Goal: Task Accomplishment & Management: Use online tool/utility

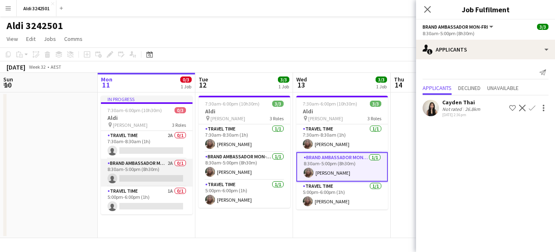
click at [149, 165] on app-card-role "Brand Ambassador Mon-Fri 2A 0/1 8:30am-5:00pm (8h30m) single-neutral-actions" at bounding box center [147, 173] width 92 height 28
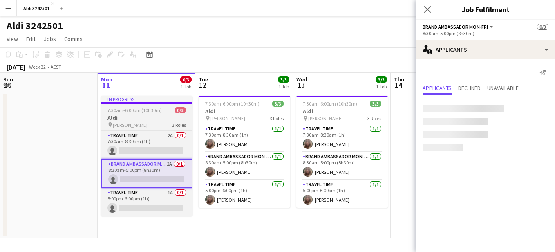
click at [140, 112] on span "7:30am-6:00pm (10h30m)" at bounding box center [134, 110] width 54 height 6
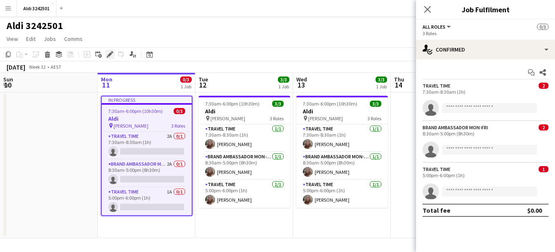
click at [112, 49] on div "Edit" at bounding box center [110, 54] width 10 height 10
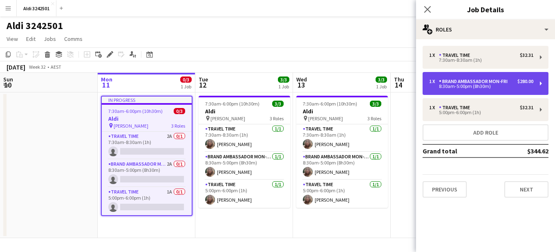
click at [474, 79] on div "Brand Ambassador Mon-Fri" at bounding box center [475, 81] width 72 height 6
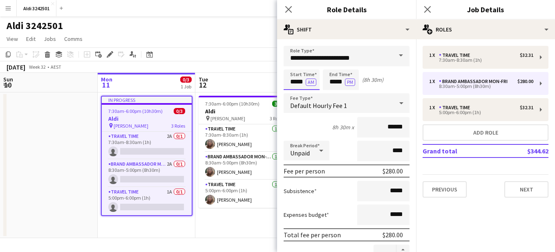
click at [289, 78] on input "*****" at bounding box center [302, 79] width 36 height 20
click at [293, 94] on div at bounding box center [293, 94] width 16 height 8
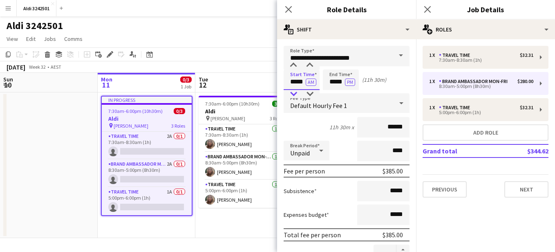
click at [293, 94] on div at bounding box center [293, 94] width 16 height 8
click at [311, 93] on div at bounding box center [310, 94] width 16 height 8
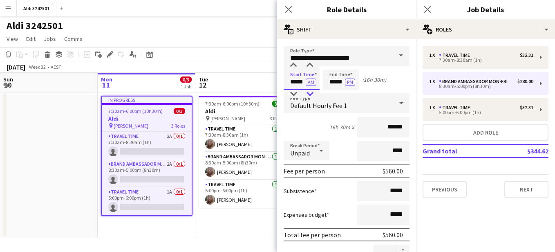
type input "*****"
click at [311, 93] on div at bounding box center [310, 94] width 16 height 8
click at [331, 81] on input "*****" at bounding box center [341, 79] width 36 height 20
click at [331, 93] on div at bounding box center [333, 94] width 16 height 8
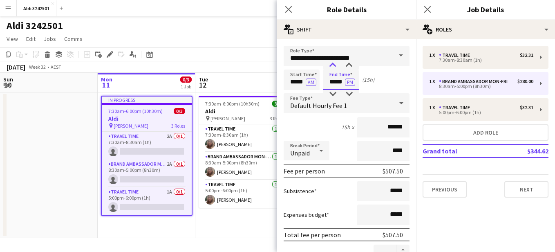
click at [331, 64] on div at bounding box center [333, 65] width 16 height 8
type input "*****"
click at [331, 64] on div at bounding box center [333, 65] width 16 height 8
click at [386, 85] on div "Start Time ***** AM End Time ***** PM (17h)" at bounding box center [347, 79] width 126 height 20
click at [311, 83] on button "AM" at bounding box center [311, 81] width 11 height 7
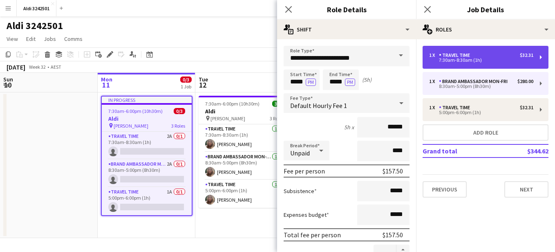
click at [496, 59] on div "7:30am-8:30am (1h)" at bounding box center [481, 60] width 104 height 4
type input "**********"
type input "*****"
type input "******"
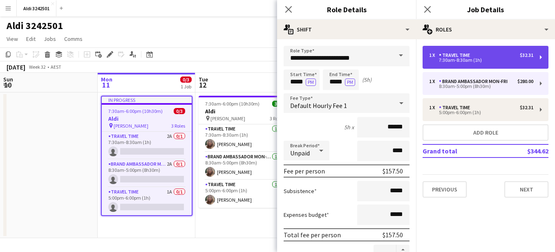
type input "***"
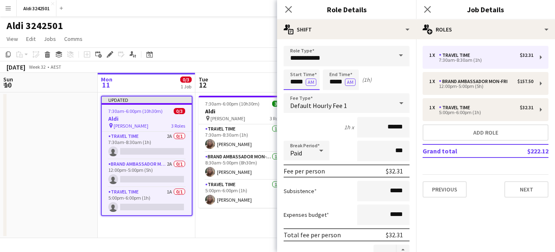
click at [289, 86] on input "*****" at bounding box center [302, 79] width 36 height 20
click at [292, 96] on div at bounding box center [293, 94] width 16 height 8
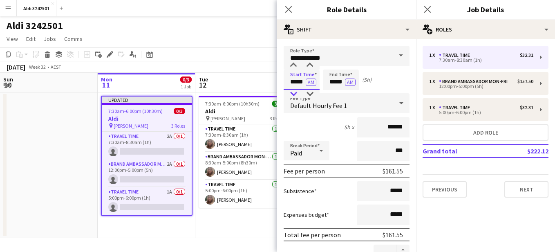
click at [292, 96] on div at bounding box center [293, 94] width 16 height 8
click at [310, 94] on div at bounding box center [310, 94] width 16 height 8
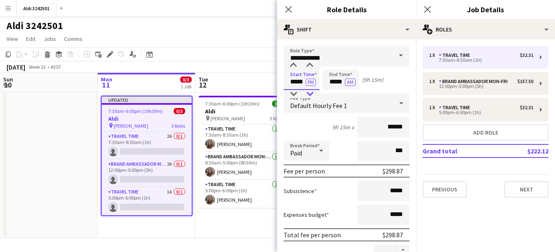
type input "*****"
click at [310, 94] on div at bounding box center [310, 94] width 16 height 8
click at [327, 84] on input "*****" at bounding box center [341, 79] width 36 height 20
click at [332, 62] on div at bounding box center [333, 65] width 16 height 8
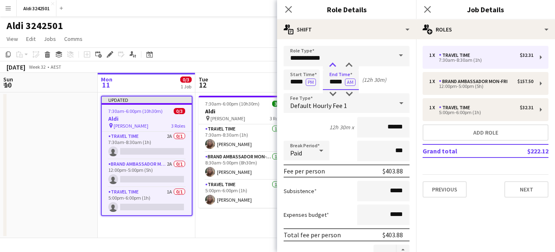
click at [332, 62] on div at bounding box center [333, 65] width 16 height 8
click at [348, 92] on div at bounding box center [349, 94] width 16 height 8
type input "*****"
click at [348, 92] on div at bounding box center [349, 94] width 16 height 8
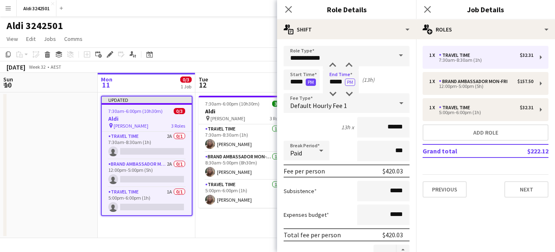
click at [309, 82] on button "PM" at bounding box center [311, 81] width 10 height 7
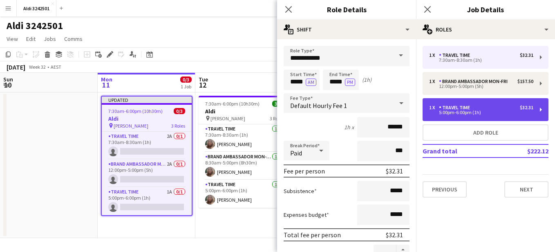
click at [434, 106] on div "1 x" at bounding box center [434, 108] width 10 height 6
type input "*****"
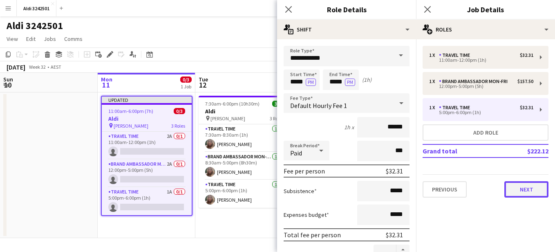
click at [534, 194] on button "Next" at bounding box center [526, 189] width 44 height 16
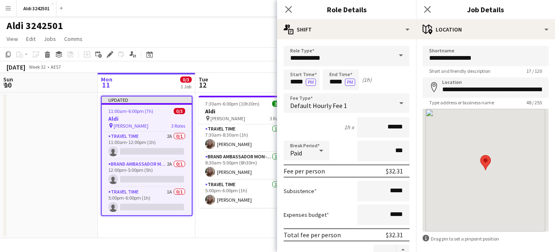
click at [237, 56] on app-toolbar "Copy Paste Paste Ctrl+V Paste with crew Ctrl+Shift+V Paste linked Job [GEOGRAPH…" at bounding box center [277, 54] width 555 height 14
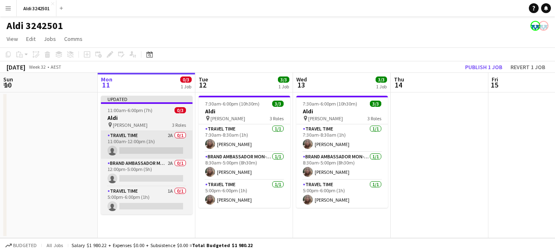
click at [139, 141] on app-card-role "Travel Time 2A 0/1 11:00am-12:00pm (1h) single-neutral-actions" at bounding box center [147, 145] width 92 height 28
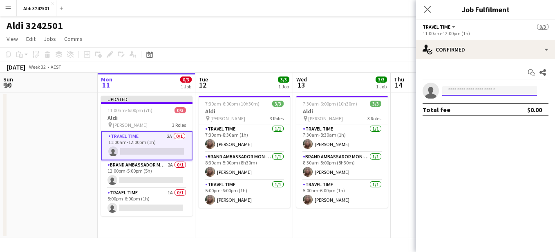
click at [485, 95] on input at bounding box center [489, 91] width 95 height 10
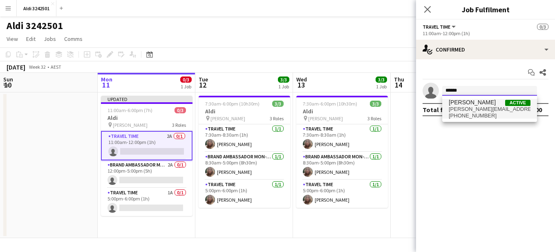
type input "******"
click at [483, 105] on span "[PERSON_NAME]" at bounding box center [472, 102] width 47 height 7
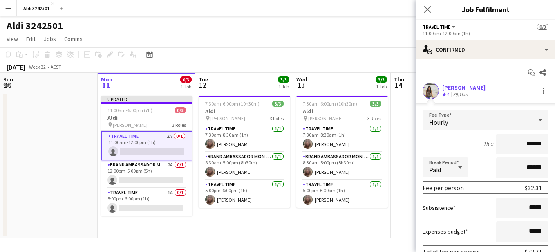
scroll to position [56, 0]
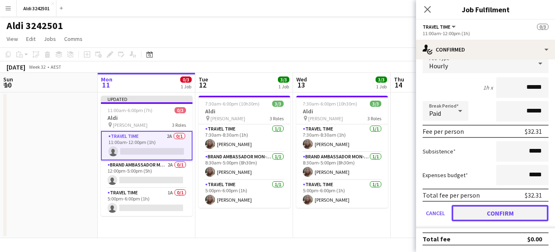
click at [494, 217] on button "Confirm" at bounding box center [500, 213] width 97 height 16
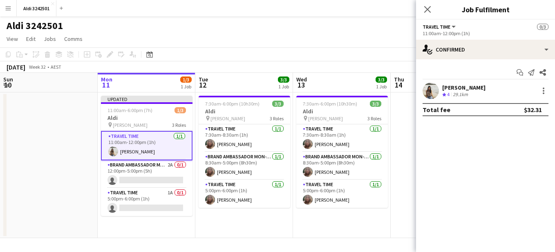
scroll to position [0, 0]
click at [140, 178] on app-card-role "Brand Ambassador Mon-Fri 2A 0/1 12:00pm-5:00pm (5h) single-neutral-actions" at bounding box center [147, 174] width 92 height 28
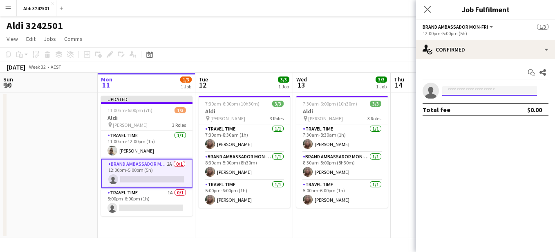
click at [467, 92] on input at bounding box center [489, 91] width 95 height 10
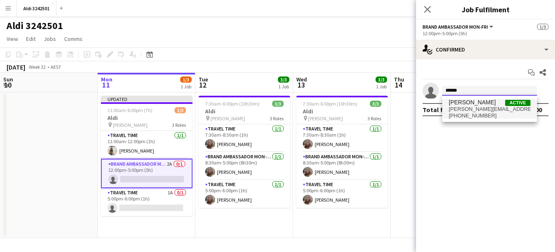
type input "******"
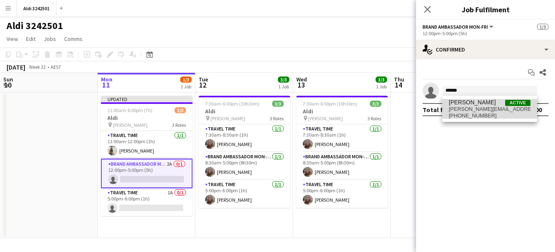
click at [468, 100] on span "[PERSON_NAME]" at bounding box center [472, 102] width 47 height 7
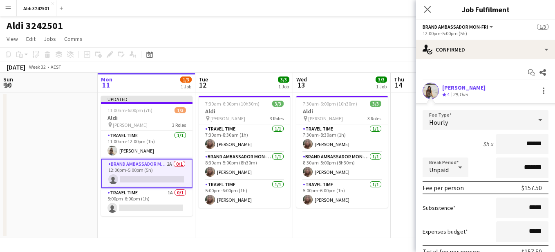
scroll to position [56, 0]
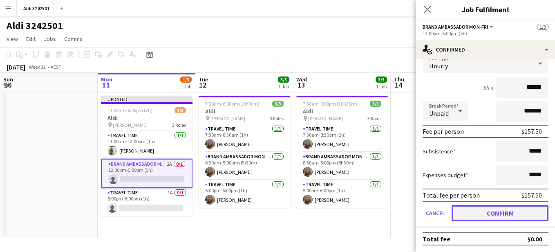
click at [501, 210] on button "Confirm" at bounding box center [500, 213] width 97 height 16
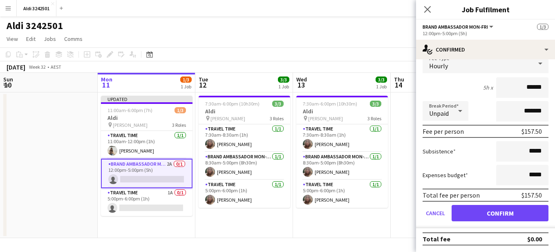
scroll to position [0, 0]
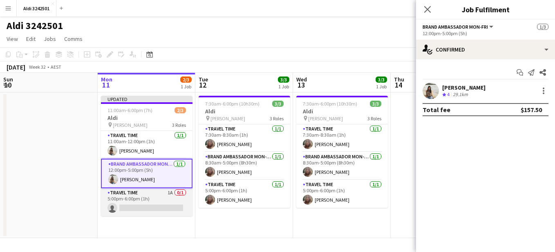
click at [137, 199] on app-card-role "Travel Time 1A 0/1 5:00pm-6:00pm (1h) single-neutral-actions" at bounding box center [147, 202] width 92 height 28
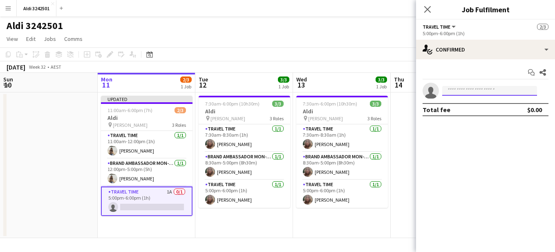
click at [465, 95] on input at bounding box center [489, 91] width 95 height 10
click at [465, 94] on input at bounding box center [489, 91] width 95 height 10
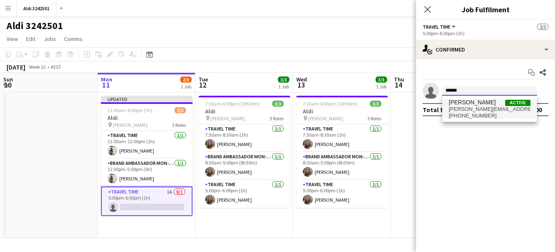
type input "******"
click at [474, 105] on span "[PERSON_NAME]" at bounding box center [472, 102] width 47 height 7
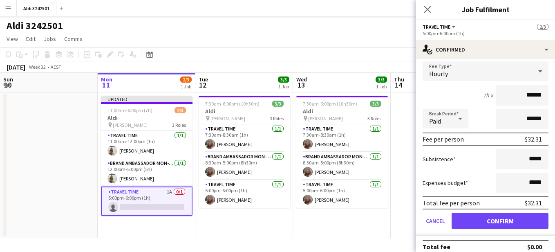
scroll to position [56, 0]
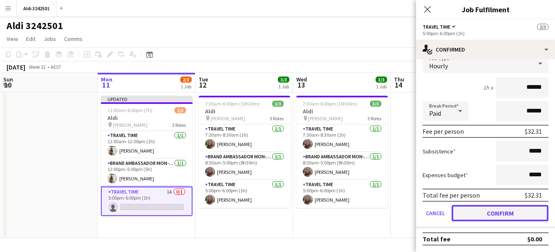
click at [494, 212] on button "Confirm" at bounding box center [500, 213] width 97 height 16
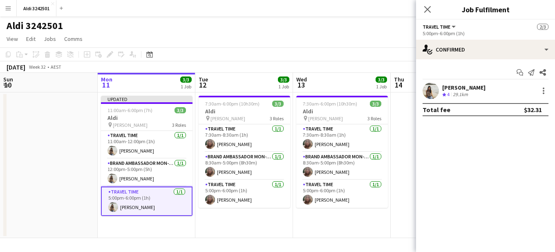
scroll to position [0, 0]
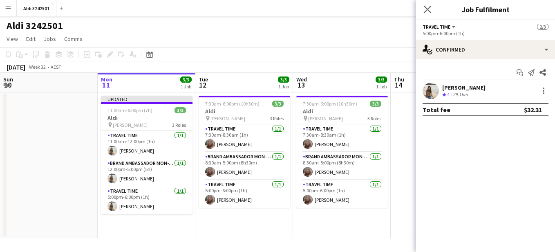
click at [432, 7] on app-icon "Close pop-in" at bounding box center [428, 10] width 12 height 12
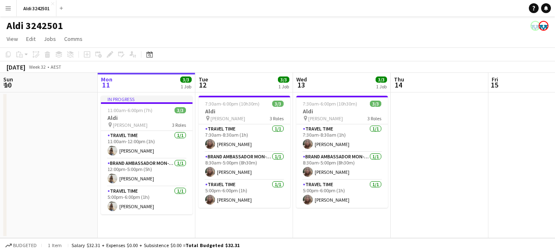
click at [9, 9] on app-icon "Menu" at bounding box center [8, 8] width 7 height 7
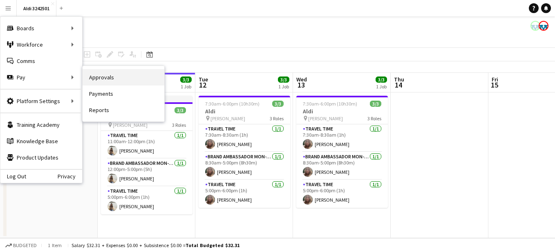
click at [106, 76] on link "Approvals" at bounding box center [124, 77] width 82 height 16
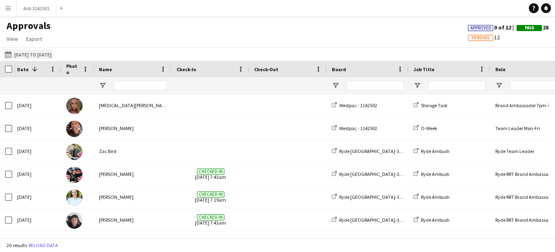
click at [18, 54] on button "[DATE] to [DATE] [DATE] to [DATE]" at bounding box center [28, 54] width 50 height 10
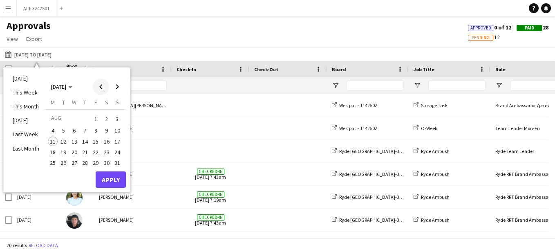
click at [101, 89] on span "Previous month" at bounding box center [101, 86] width 16 height 16
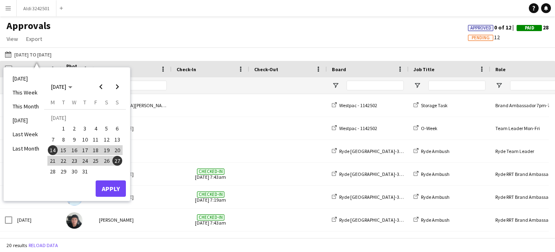
click at [48, 170] on span "28" at bounding box center [53, 172] width 10 height 10
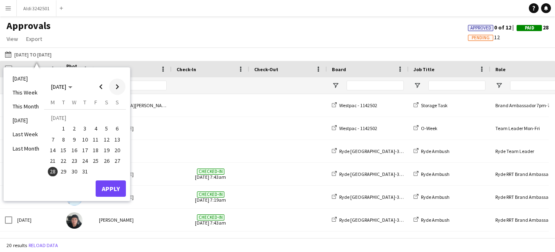
click at [114, 88] on span "Next month" at bounding box center [117, 86] width 16 height 16
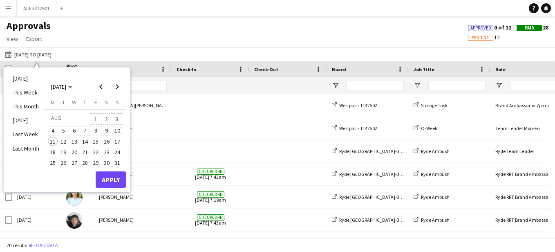
click at [114, 131] on span "10" at bounding box center [117, 131] width 10 height 10
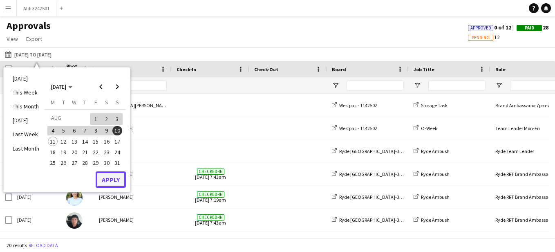
click at [113, 179] on button "Apply" at bounding box center [111, 179] width 30 height 16
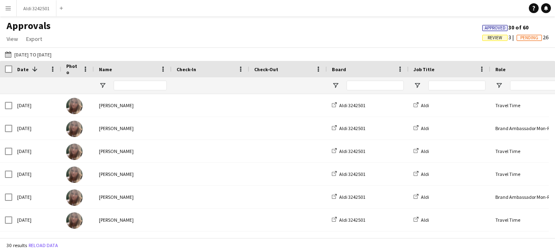
click at [488, 37] on span "Review" at bounding box center [495, 37] width 15 height 5
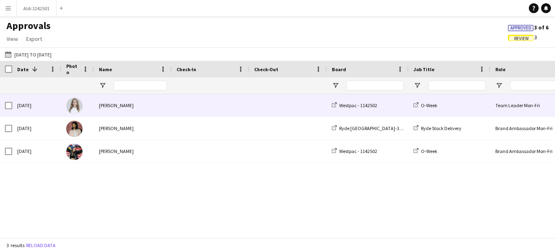
click at [383, 111] on div "Westpac - 1142502" at bounding box center [368, 105] width 82 height 22
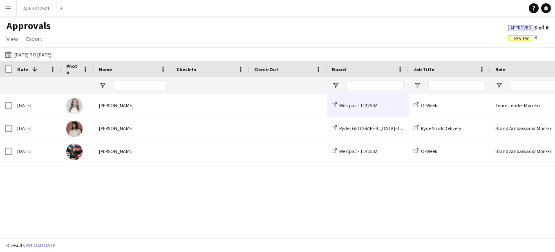
drag, startPoint x: 174, startPoint y: 237, endPoint x: 325, endPoint y: 244, distance: 151.4
click at [325, 237] on app-pay-approvals-table "Press SPACE to select this row Drag here to set row groups Date Photo Name Chec…" at bounding box center [277, 149] width 555 height 177
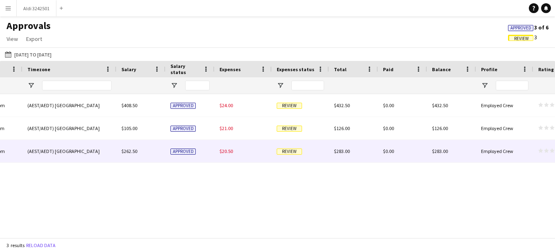
click at [278, 152] on span "Review" at bounding box center [289, 151] width 25 height 6
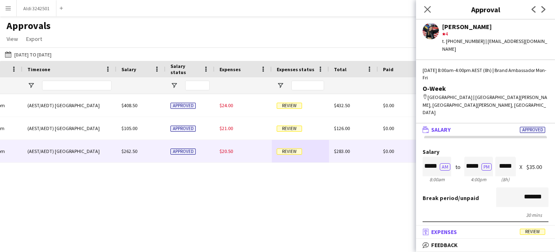
click at [474, 233] on mat-panel-title "receipt Expenses Review" at bounding box center [484, 231] width 136 height 7
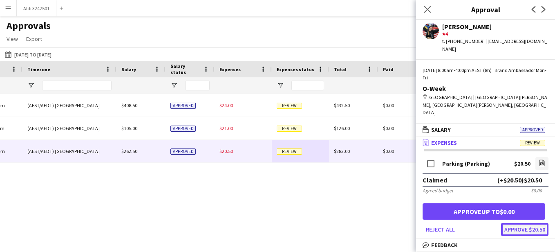
click at [514, 223] on button "Approve $20.50" at bounding box center [524, 229] width 47 height 13
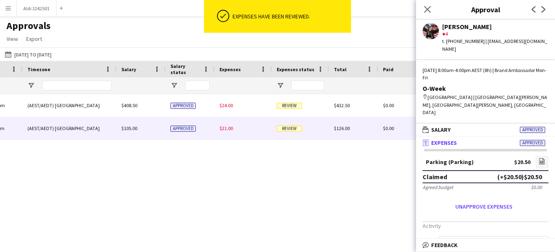
click at [273, 129] on div "Review" at bounding box center [300, 128] width 57 height 22
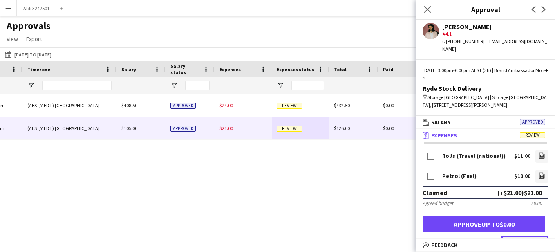
click at [534, 236] on button "Approve $21.00" at bounding box center [524, 241] width 47 height 13
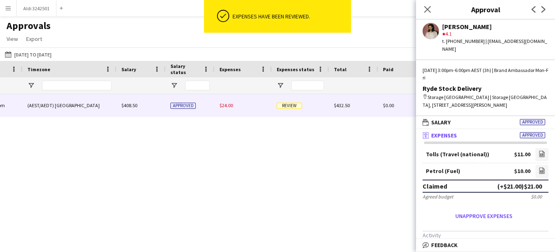
click at [248, 110] on div "$24.00" at bounding box center [243, 105] width 57 height 22
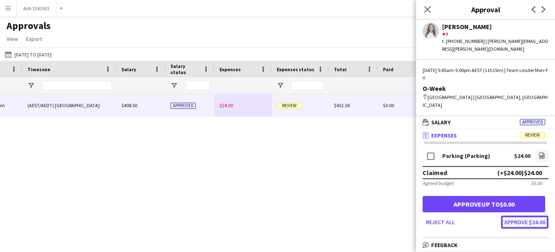
click at [508, 215] on button "Approve $24.00" at bounding box center [524, 221] width 47 height 13
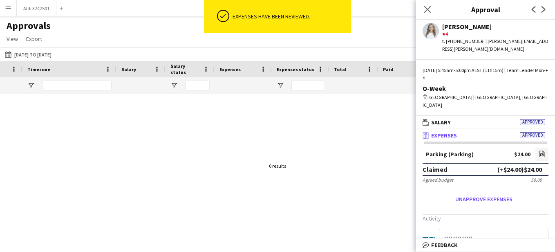
click at [138, 25] on div "Approvals View Customise view Customise filters Reset Filters Reset View Reset …" at bounding box center [277, 34] width 555 height 28
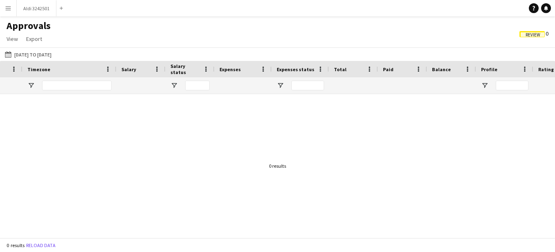
click at [8, 9] on app-icon "Menu" at bounding box center [8, 8] width 7 height 7
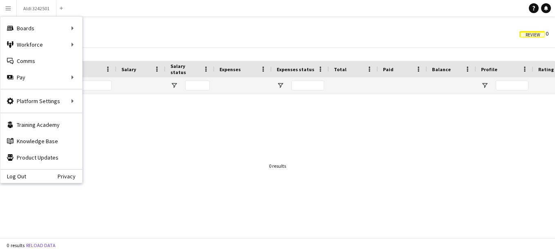
click at [235, 41] on div "Approvals View Customise view Customise filters Reset Filters Reset View Reset …" at bounding box center [277, 34] width 555 height 28
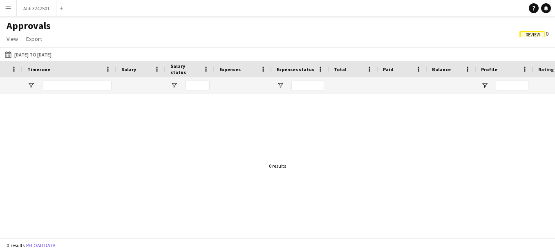
click at [534, 39] on div "Review 0" at bounding box center [534, 33] width 42 height 12
click at [535, 36] on span "Review" at bounding box center [533, 34] width 15 height 5
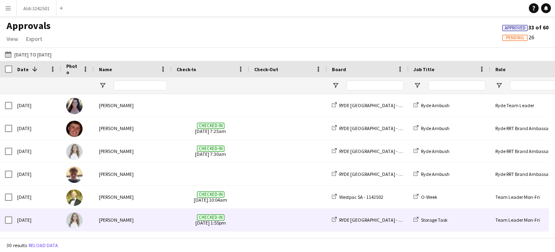
click at [311, 219] on span at bounding box center [288, 219] width 68 height 22
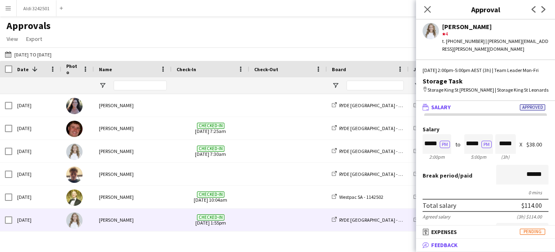
click at [448, 245] on span "Feedback" at bounding box center [444, 244] width 27 height 7
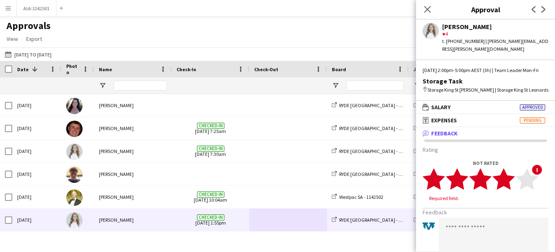
click at [508, 186] on polygon at bounding box center [504, 178] width 22 height 21
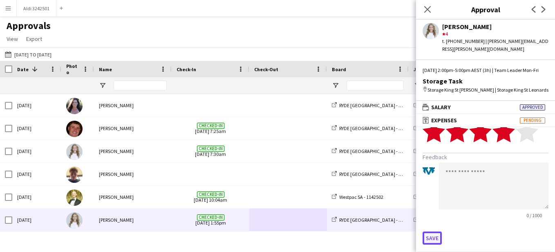
click at [428, 237] on button "Save" at bounding box center [432, 237] width 19 height 13
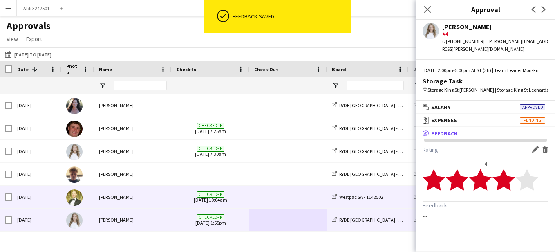
click at [271, 198] on span at bounding box center [288, 197] width 68 height 22
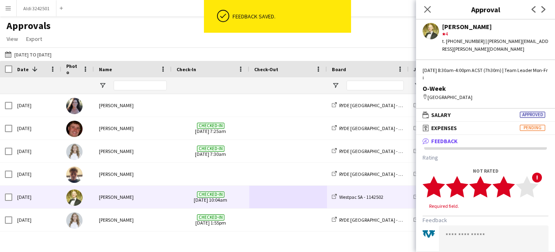
click at [508, 183] on polygon at bounding box center [504, 186] width 22 height 21
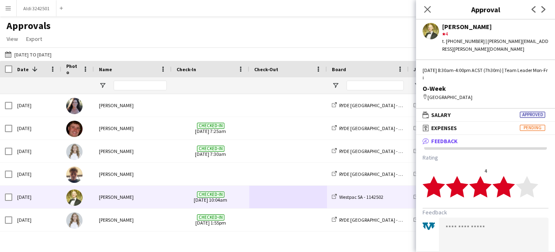
scroll to position [47, 0]
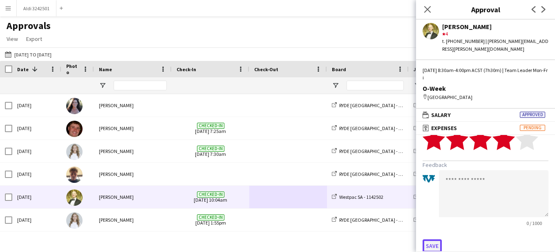
click at [432, 239] on button "Save" at bounding box center [432, 245] width 19 height 13
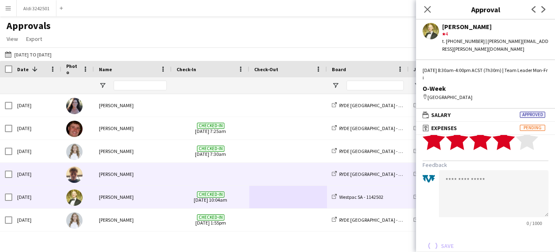
scroll to position [0, 0]
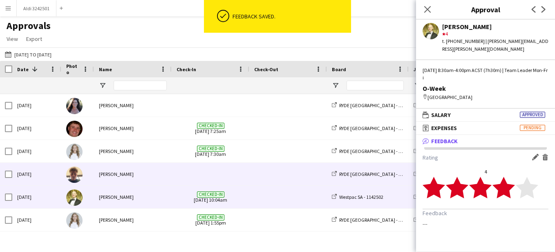
click at [214, 178] on span at bounding box center [211, 174] width 68 height 22
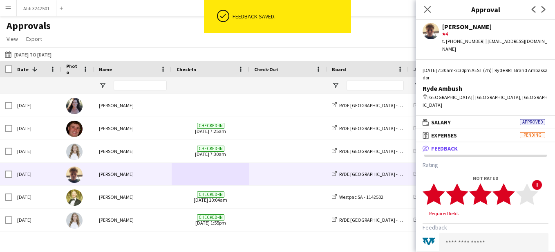
click at [506, 188] on polygon at bounding box center [504, 193] width 22 height 21
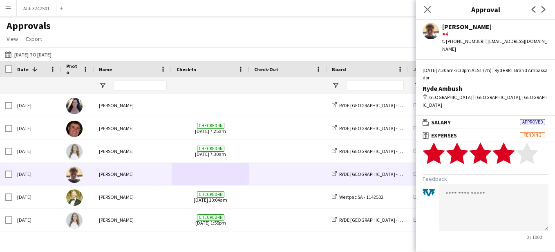
scroll to position [55, 0]
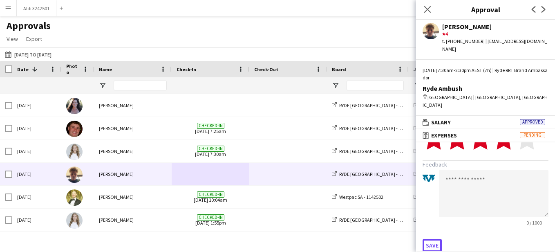
drag, startPoint x: 436, startPoint y: 237, endPoint x: 501, endPoint y: 246, distance: 65.6
click at [501, 246] on div "Rating 4 star star star star star star star star star star Feedback 0 / 1000 Sa…" at bounding box center [485, 178] width 139 height 159
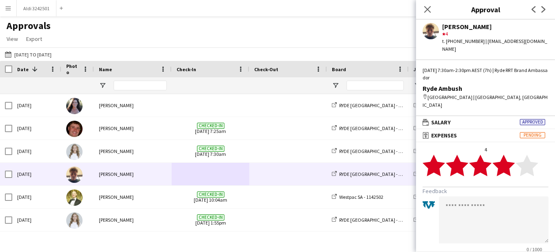
scroll to position [29, 0]
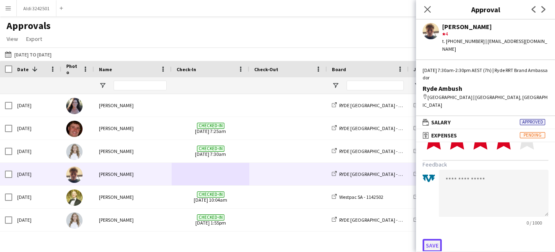
click at [432, 239] on button "Save" at bounding box center [432, 245] width 19 height 13
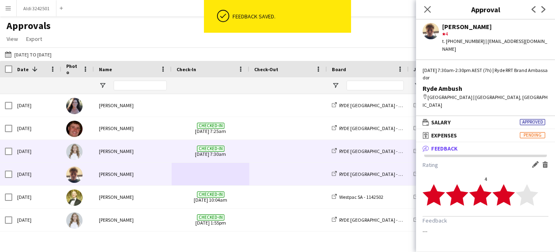
click at [237, 156] on span "Checked-in [DATE] 7:30am" at bounding box center [211, 151] width 68 height 22
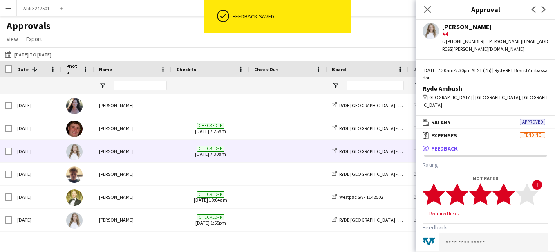
click at [507, 188] on polygon at bounding box center [504, 193] width 22 height 21
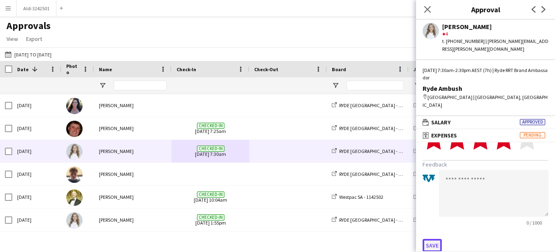
click at [430, 239] on button "Save" at bounding box center [432, 245] width 19 height 13
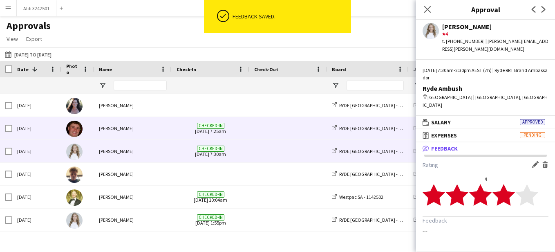
click at [242, 128] on span "Checked-in [DATE] 7:25am" at bounding box center [211, 128] width 68 height 22
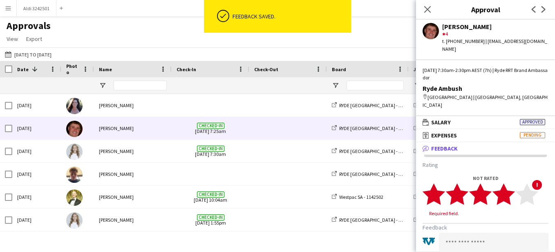
click at [506, 189] on polygon at bounding box center [504, 193] width 22 height 21
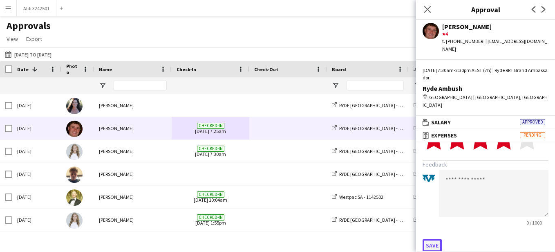
click at [428, 239] on button "Save" at bounding box center [432, 245] width 19 height 13
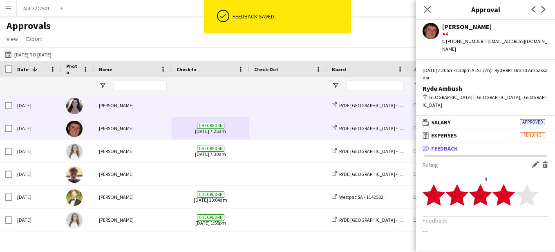
click at [257, 108] on span at bounding box center [288, 105] width 68 height 22
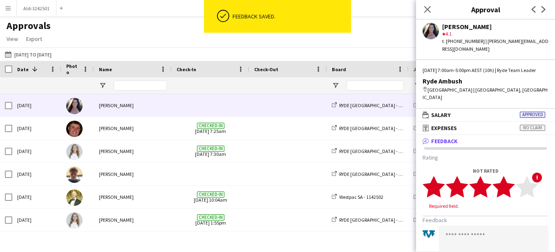
click at [508, 193] on polygon at bounding box center [504, 186] width 22 height 21
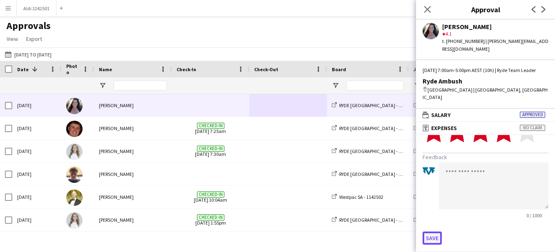
click at [433, 236] on button "Save" at bounding box center [432, 237] width 19 height 13
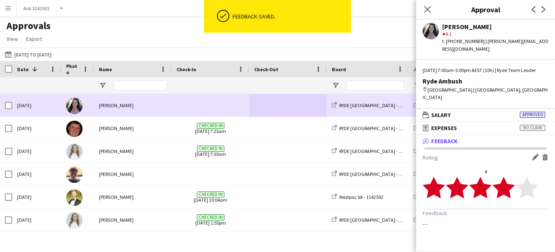
click at [280, 109] on span at bounding box center [288, 105] width 68 height 22
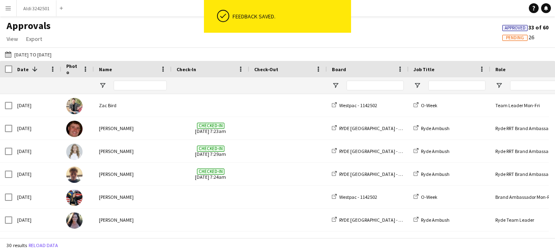
scroll to position [412, 0]
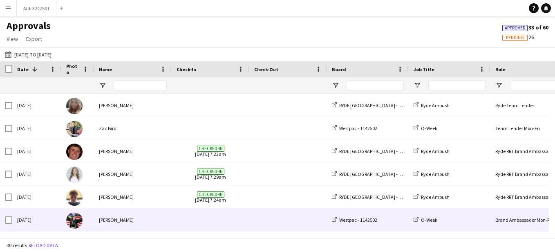
click at [203, 222] on span at bounding box center [211, 219] width 68 height 22
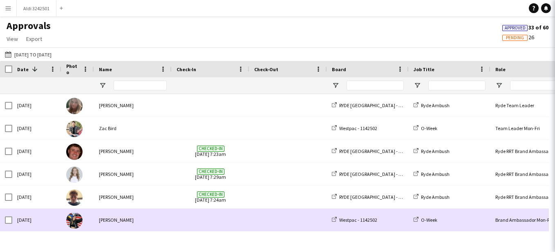
click at [203, 222] on span at bounding box center [211, 219] width 68 height 22
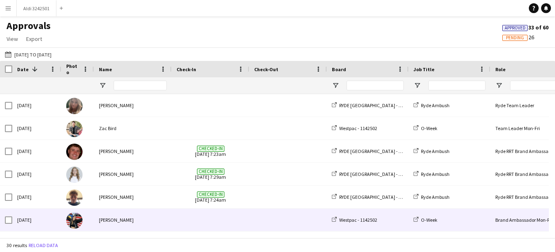
click at [213, 217] on span at bounding box center [211, 219] width 68 height 22
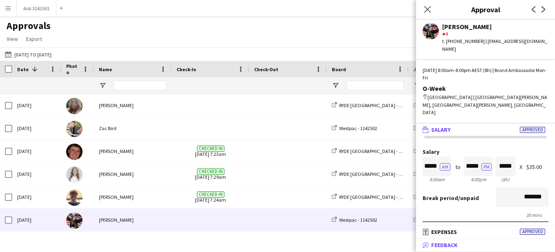
click at [453, 249] on mat-expansion-panel-header "bubble-pencil Feedback" at bounding box center [485, 245] width 139 height 12
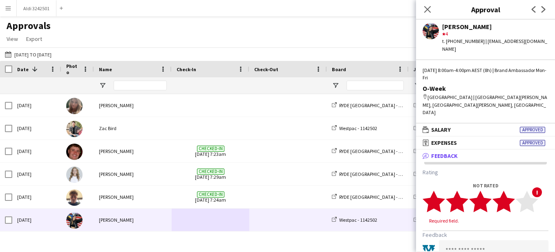
click at [505, 193] on polygon at bounding box center [504, 200] width 22 height 21
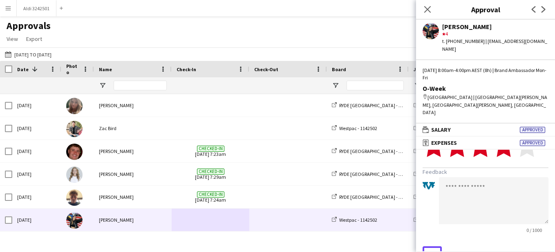
drag, startPoint x: 428, startPoint y: 235, endPoint x: 479, endPoint y: 192, distance: 67.0
click at [479, 192] on form "Rating 4 star star star star star star star star star star Feedback 0 / 1000 Sa…" at bounding box center [486, 186] width 126 height 146
click at [468, 187] on textarea at bounding box center [494, 200] width 110 height 47
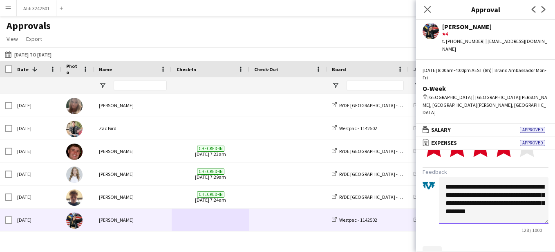
type textarea "**********"
click at [432, 246] on button "Save" at bounding box center [432, 252] width 19 height 13
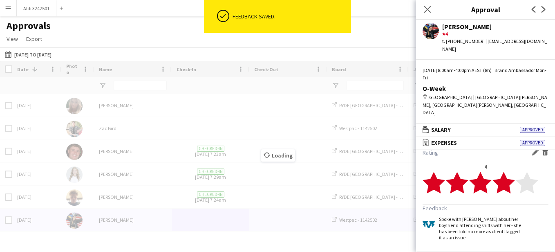
scroll to position [5, 0]
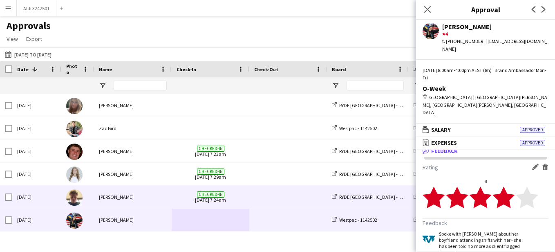
click at [278, 201] on span at bounding box center [288, 197] width 68 height 22
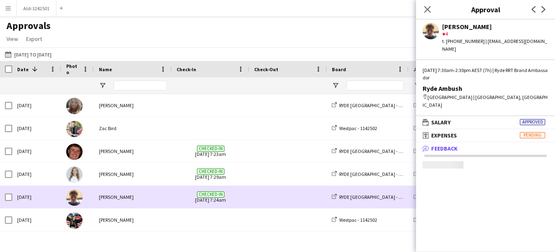
scroll to position [0, 0]
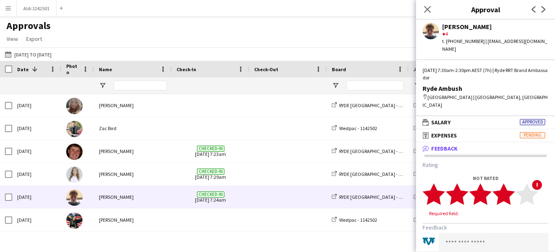
click at [505, 187] on polygon at bounding box center [504, 193] width 22 height 21
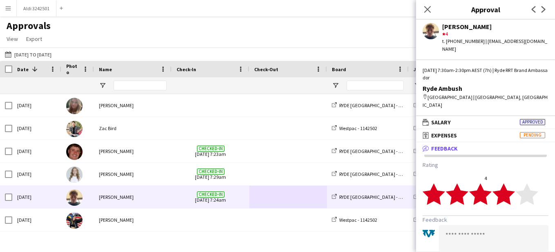
scroll to position [55, 0]
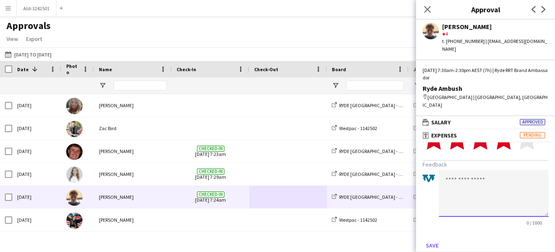
click at [488, 183] on textarea at bounding box center [494, 193] width 110 height 47
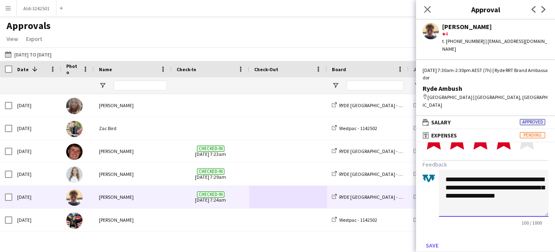
click at [489, 197] on textarea "**********" at bounding box center [494, 193] width 110 height 47
click at [540, 197] on textarea "**********" at bounding box center [494, 193] width 110 height 47
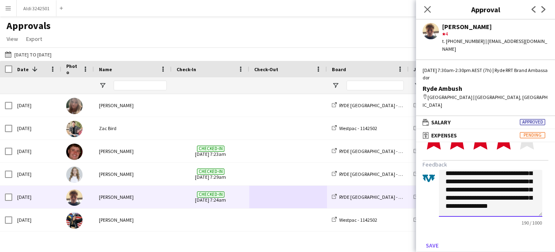
scroll to position [25, 0]
type textarea "**********"
click at [431, 239] on button "Save" at bounding box center [432, 245] width 19 height 13
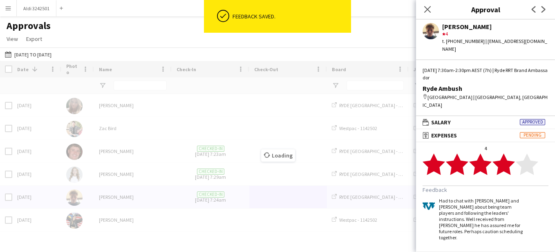
scroll to position [17, 0]
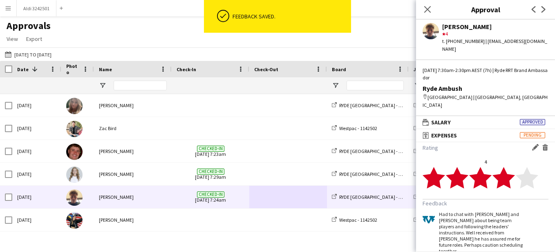
drag, startPoint x: 439, startPoint y: 204, endPoint x: 504, endPoint y: 238, distance: 73.7
click at [504, 238] on div "Had to chat with [PERSON_NAME] and [PERSON_NAME] about being team players and f…" at bounding box center [481, 232] width 84 height 43
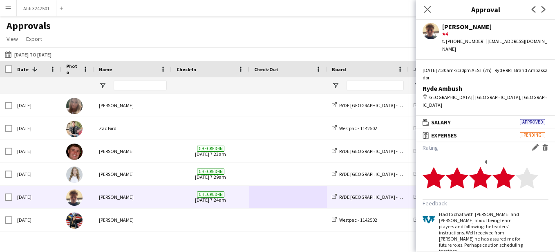
copy div "Had to chat with [PERSON_NAME] and [PERSON_NAME] about being team players and f…"
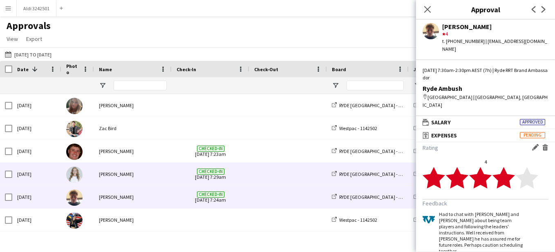
click at [264, 173] on span at bounding box center [288, 174] width 68 height 22
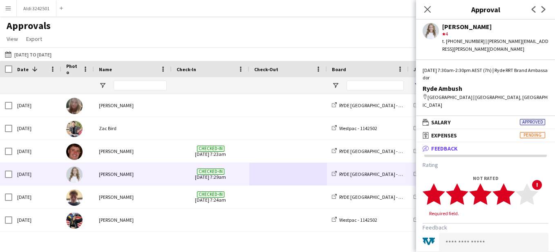
click at [505, 193] on polygon at bounding box center [504, 193] width 22 height 21
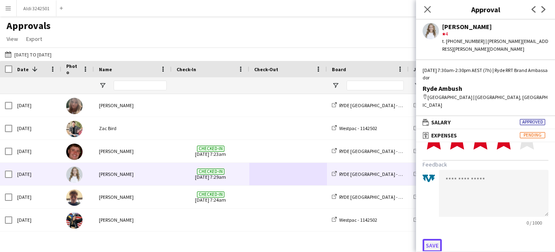
click at [439, 239] on button "Save" at bounding box center [432, 245] width 19 height 13
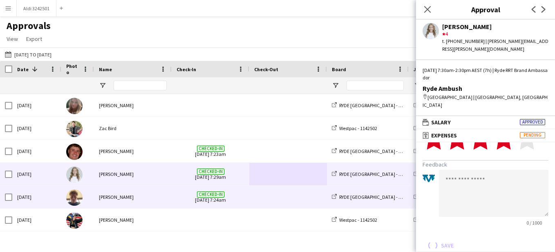
scroll to position [0, 0]
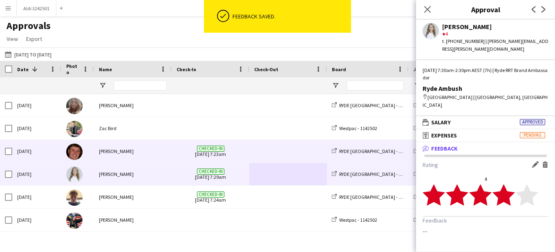
click at [249, 149] on div at bounding box center [288, 151] width 78 height 22
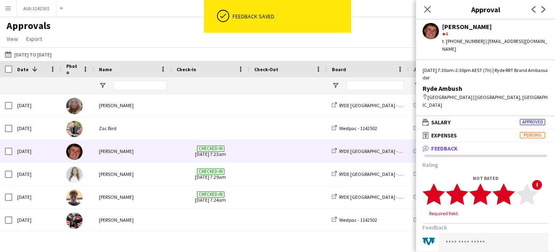
click at [511, 185] on polygon at bounding box center [504, 193] width 22 height 21
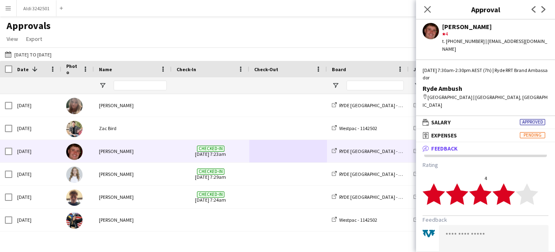
scroll to position [55, 0]
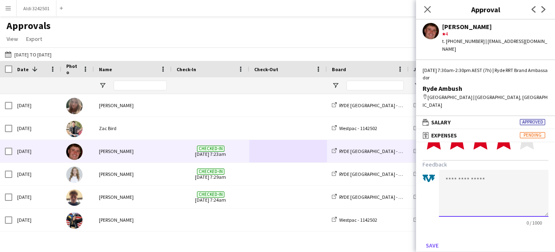
click at [486, 201] on textarea at bounding box center [494, 193] width 110 height 47
paste textarea "**********"
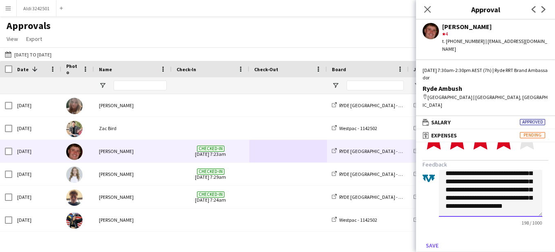
scroll to position [22, 0]
drag, startPoint x: 504, startPoint y: 169, endPoint x: 522, endPoint y: 192, distance: 29.4
click at [522, 192] on textarea "**********" at bounding box center [490, 193] width 103 height 47
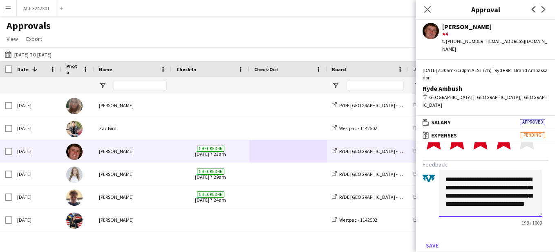
scroll to position [6, 0]
type textarea "**********"
click at [430, 239] on button "Save" at bounding box center [432, 245] width 19 height 13
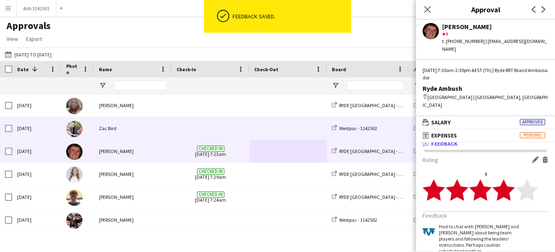
click at [174, 133] on div at bounding box center [211, 128] width 78 height 22
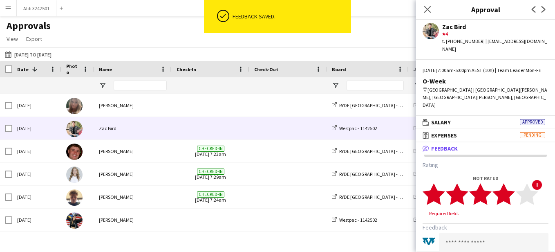
click at [506, 189] on polygon at bounding box center [504, 193] width 22 height 21
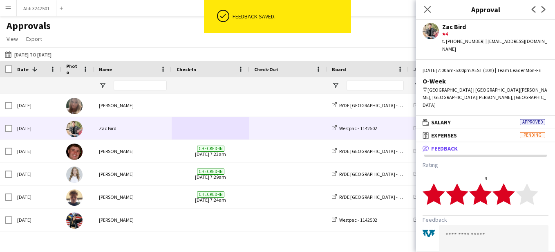
click at [506, 189] on polygon at bounding box center [504, 193] width 22 height 21
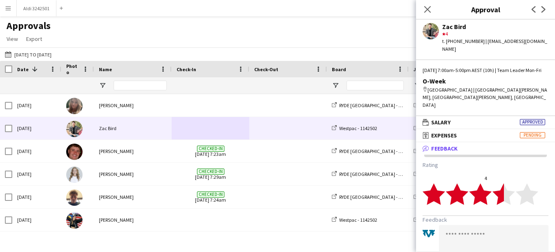
click at [502, 183] on polygon at bounding box center [504, 193] width 22 height 21
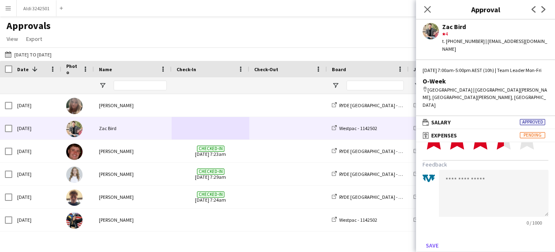
click at [513, 219] on form "Rating 3.5 star star star star star star star star star star Feedback 0 / 1000 …" at bounding box center [486, 179] width 126 height 146
click at [493, 197] on textarea at bounding box center [494, 193] width 110 height 47
click at [444, 171] on textarea "**********" at bounding box center [494, 193] width 110 height 47
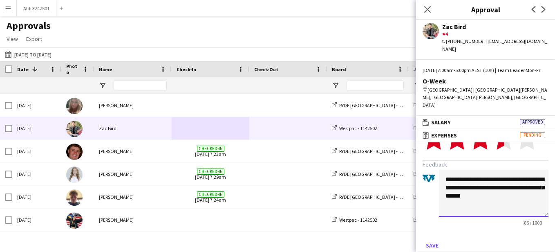
click at [517, 186] on textarea "**********" at bounding box center [494, 193] width 110 height 47
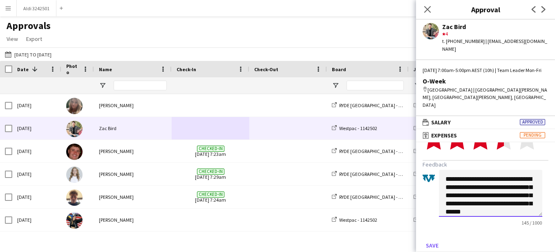
scroll to position [9, 0]
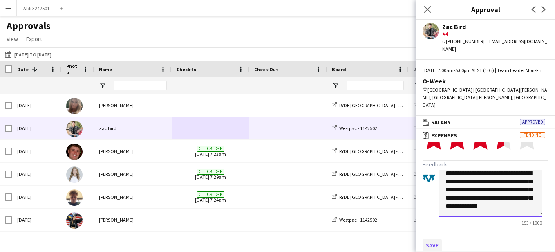
type textarea "**********"
click at [430, 239] on button "Save" at bounding box center [432, 245] width 19 height 13
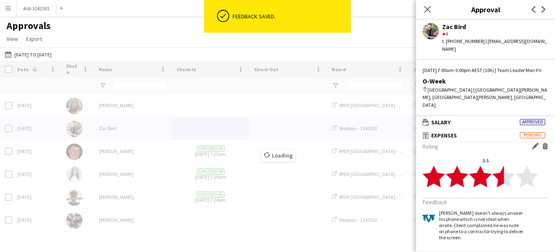
scroll to position [11, 0]
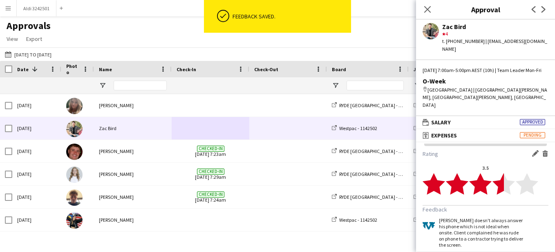
click at [532, 150] on app-icon "Edit feedback" at bounding box center [535, 153] width 7 height 7
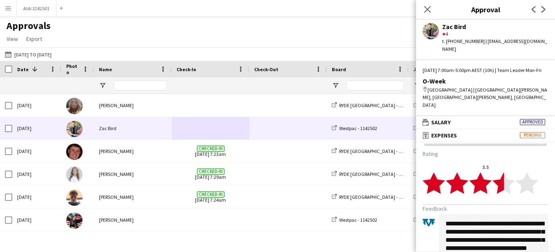
click at [446, 217] on textarea "**********" at bounding box center [494, 237] width 110 height 47
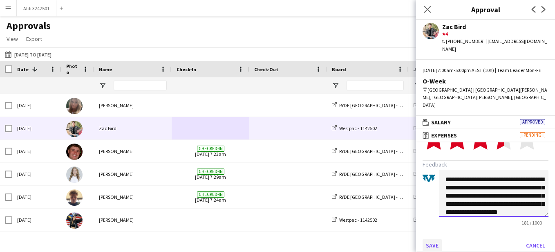
type textarea "**********"
click at [430, 239] on button "Save" at bounding box center [432, 245] width 19 height 13
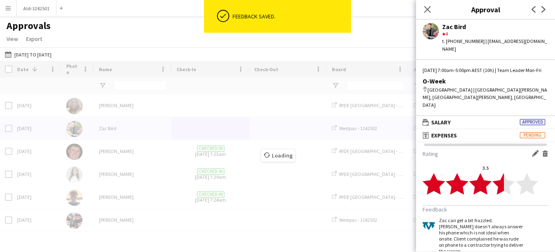
click at [195, 103] on div "Location Role Job Title 1" at bounding box center [277, 149] width 555 height 177
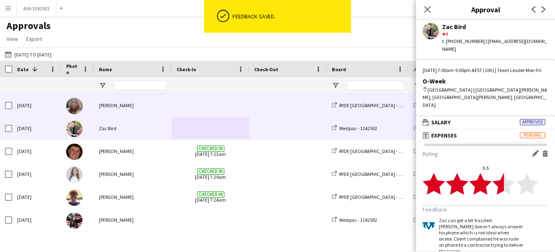
click at [195, 103] on span at bounding box center [211, 105] width 68 height 22
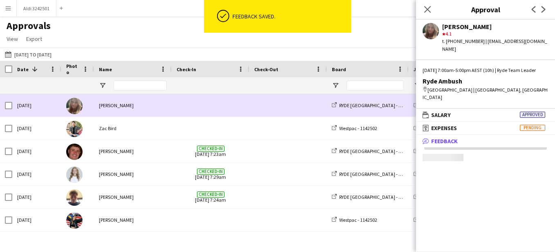
scroll to position [0, 0]
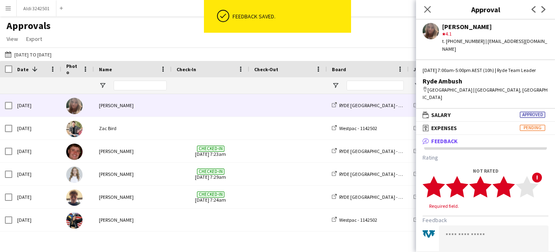
click at [505, 192] on polygon at bounding box center [504, 186] width 22 height 21
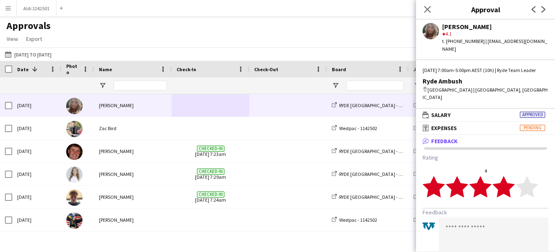
scroll to position [55, 0]
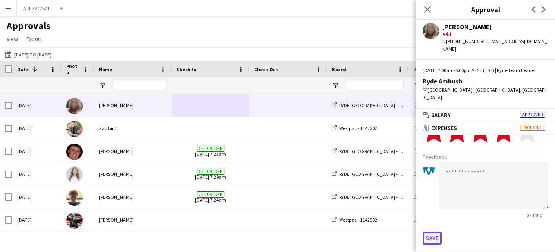
click at [437, 239] on button "Save" at bounding box center [432, 237] width 19 height 13
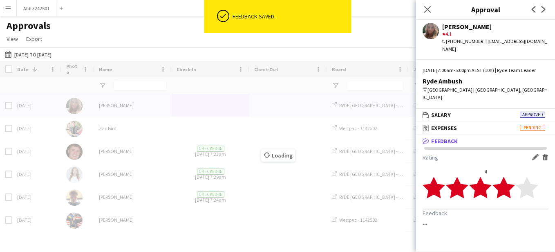
click at [284, 110] on div "Location Role Job Title 1" at bounding box center [277, 149] width 555 height 177
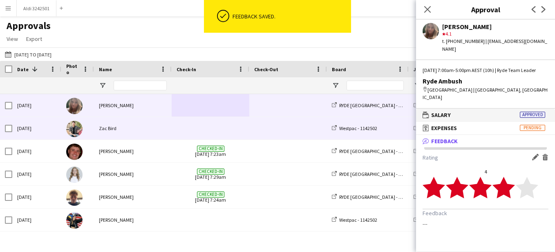
click at [257, 132] on span at bounding box center [288, 128] width 68 height 22
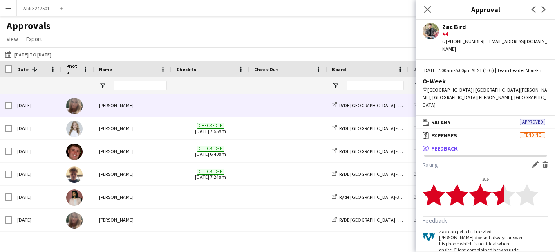
scroll to position [275, 0]
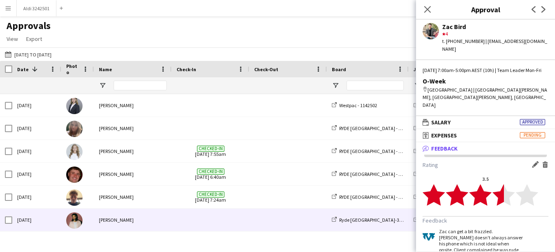
click at [177, 219] on span at bounding box center [211, 219] width 68 height 22
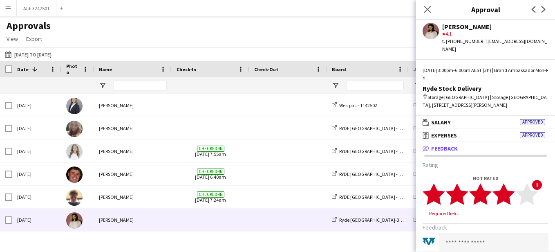
click at [505, 189] on polygon at bounding box center [504, 193] width 22 height 21
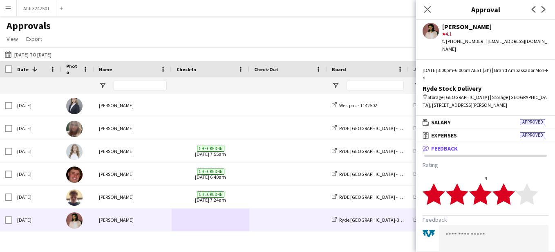
scroll to position [55, 0]
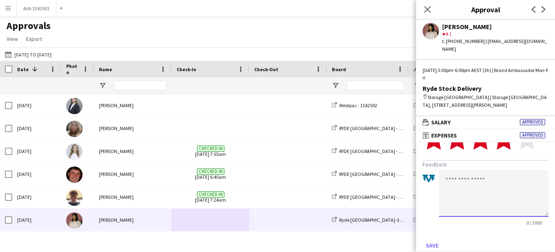
click at [482, 170] on textarea at bounding box center [494, 193] width 110 height 47
type textarea "*"
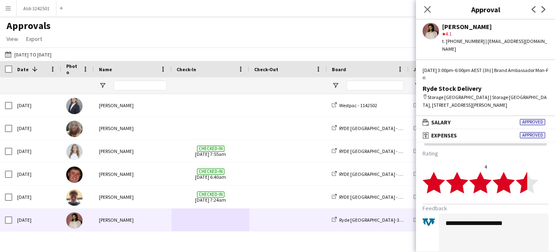
type textarea "**********"
click at [527, 175] on polygon at bounding box center [527, 182] width 22 height 21
click at [533, 177] on polygon at bounding box center [527, 182] width 22 height 21
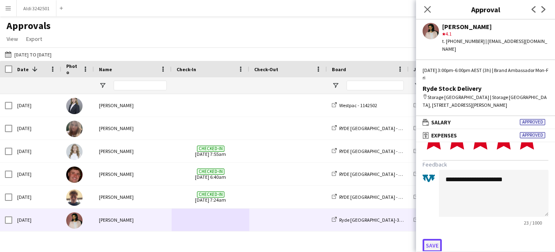
click at [429, 239] on button "Save" at bounding box center [432, 245] width 19 height 13
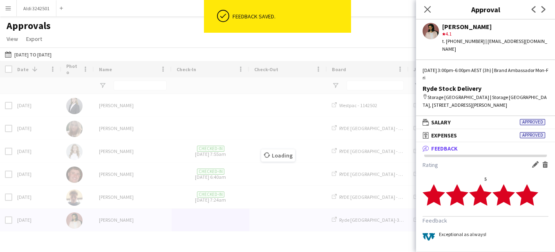
scroll to position [0, 0]
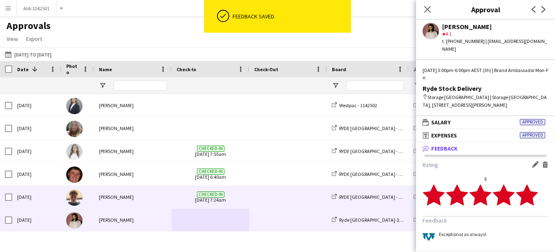
click at [167, 193] on div "[PERSON_NAME]" at bounding box center [133, 197] width 78 height 22
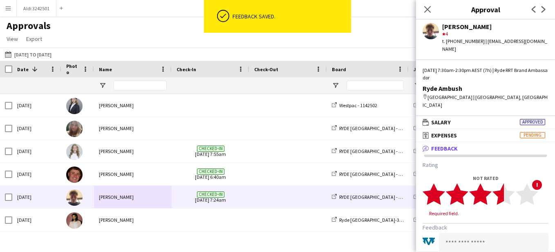
click at [501, 190] on polygon at bounding box center [504, 193] width 22 height 21
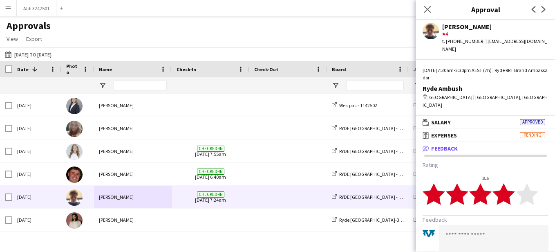
click at [506, 190] on polygon at bounding box center [504, 193] width 22 height 21
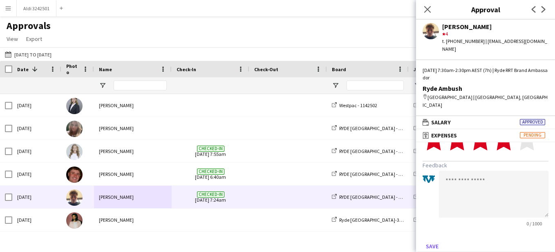
scroll to position [55, 0]
click at [434, 239] on button "Save" at bounding box center [432, 245] width 19 height 13
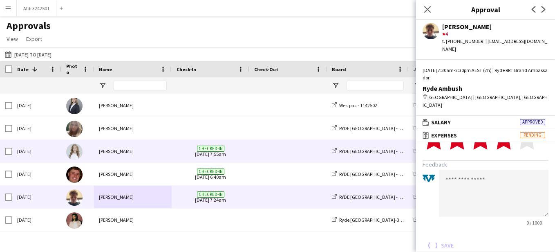
scroll to position [0, 0]
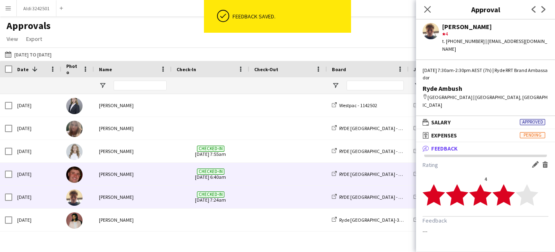
click at [126, 174] on div "[PERSON_NAME]" at bounding box center [133, 174] width 78 height 22
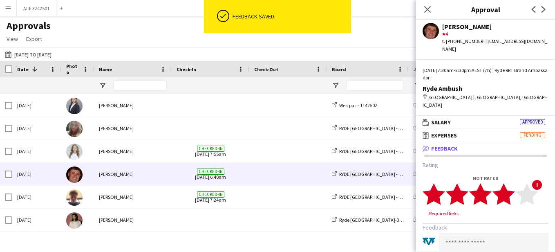
click at [508, 188] on polygon at bounding box center [504, 193] width 22 height 21
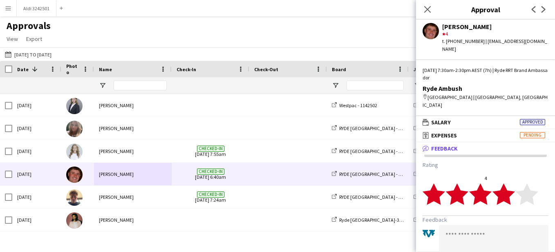
scroll to position [55, 0]
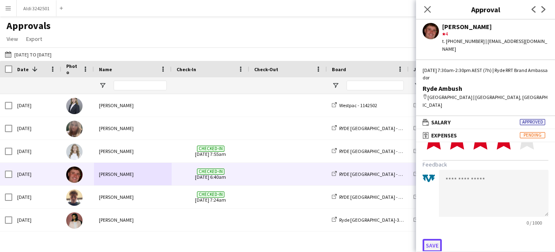
click at [435, 239] on button "Save" at bounding box center [432, 245] width 19 height 13
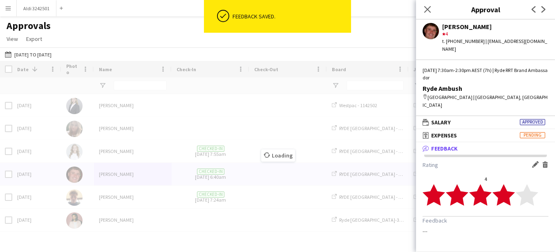
scroll to position [0, 0]
click at [134, 149] on div "Loading" at bounding box center [277, 149] width 555 height 177
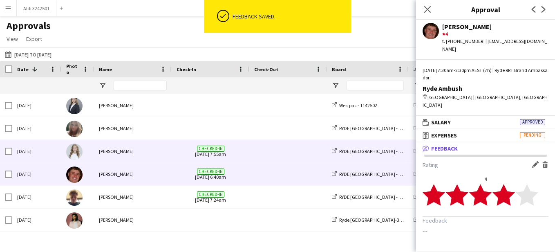
click at [134, 149] on div "[PERSON_NAME]" at bounding box center [133, 151] width 78 height 22
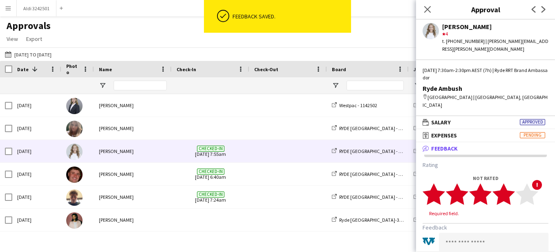
click at [508, 189] on polygon at bounding box center [504, 193] width 22 height 21
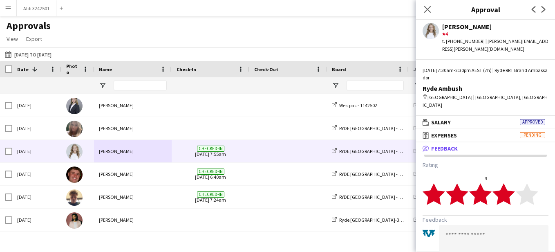
scroll to position [55, 0]
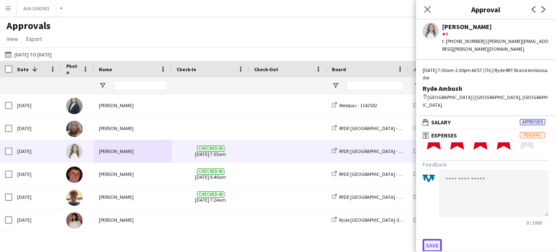
click at [430, 239] on button "Save" at bounding box center [432, 245] width 19 height 13
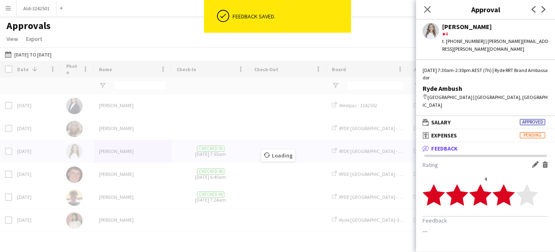
scroll to position [0, 0]
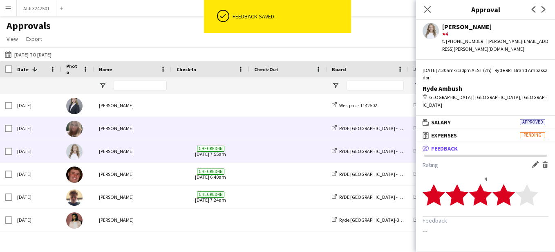
click at [151, 134] on div "[PERSON_NAME]" at bounding box center [133, 128] width 78 height 22
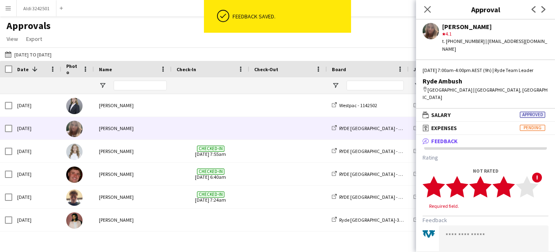
click at [513, 186] on icon "star" at bounding box center [504, 186] width 22 height 22
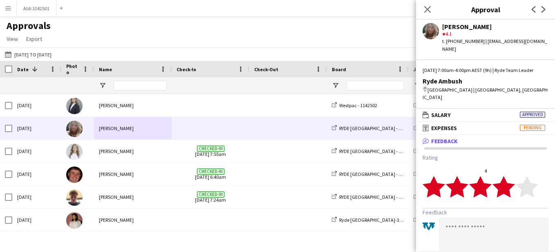
scroll to position [55, 0]
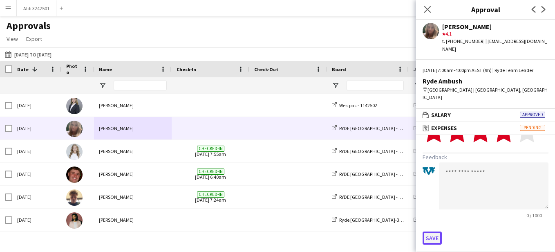
click at [430, 233] on button "Save" at bounding box center [432, 237] width 19 height 13
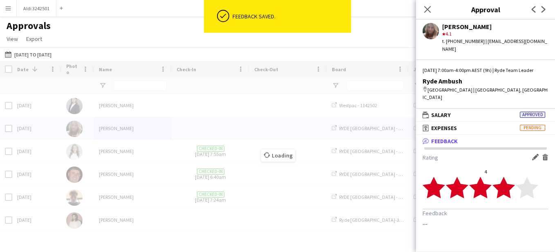
scroll to position [0, 0]
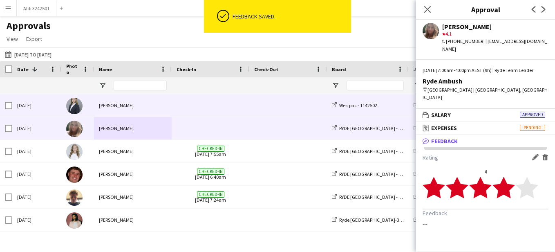
click at [135, 99] on div "[PERSON_NAME]" at bounding box center [133, 105] width 78 height 22
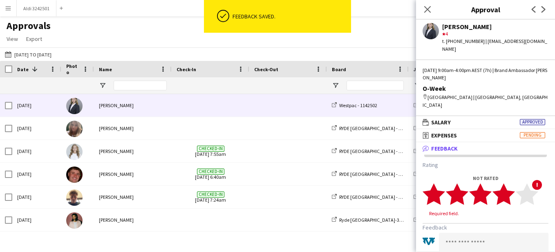
click at [513, 183] on icon "star" at bounding box center [504, 194] width 22 height 22
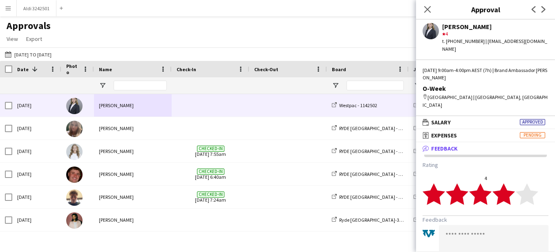
scroll to position [47, 0]
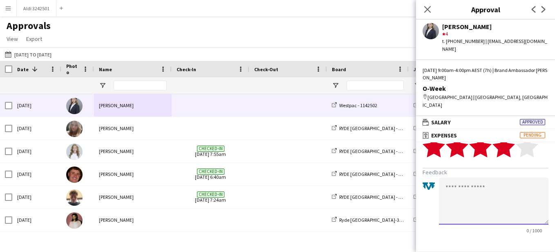
click at [488, 177] on textarea at bounding box center [494, 200] width 110 height 47
type textarea "**********"
click at [432, 246] on button "Save" at bounding box center [432, 252] width 19 height 13
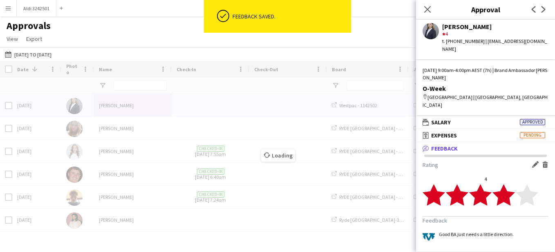
scroll to position [0, 0]
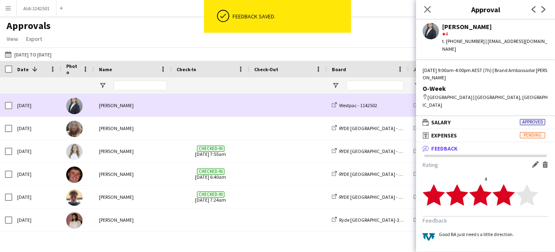
click at [199, 111] on span at bounding box center [211, 105] width 68 height 22
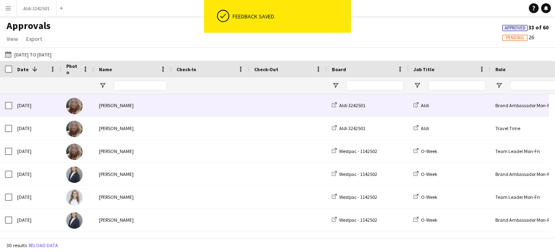
scroll to position [137, 0]
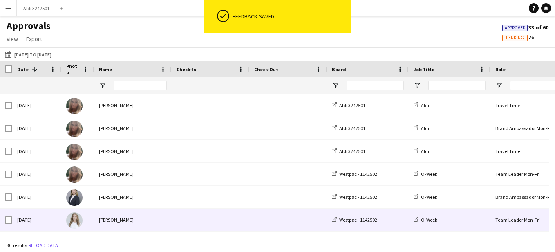
click at [137, 218] on div "[PERSON_NAME]" at bounding box center [133, 219] width 78 height 22
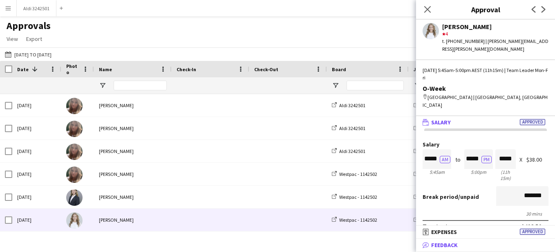
click at [461, 244] on mat-panel-title "bubble-pencil Feedback" at bounding box center [484, 244] width 136 height 7
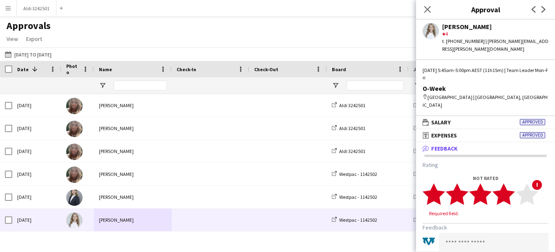
click at [510, 184] on polygon at bounding box center [504, 193] width 22 height 21
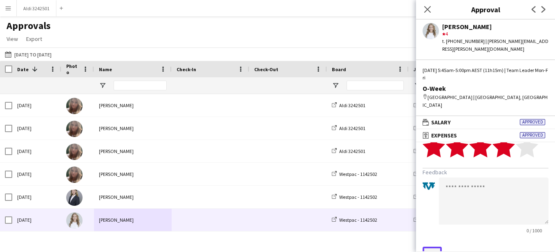
click at [428, 246] on button "Save" at bounding box center [432, 252] width 19 height 13
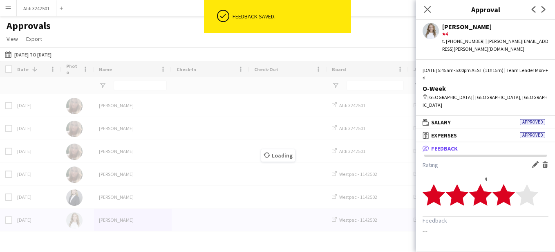
scroll to position [0, 0]
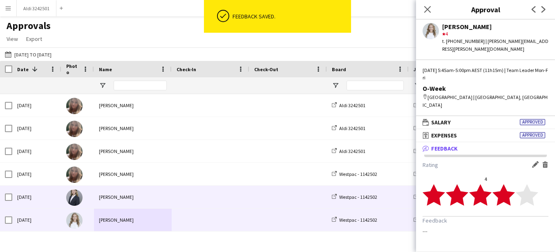
click at [167, 198] on div "[PERSON_NAME]" at bounding box center [133, 197] width 78 height 22
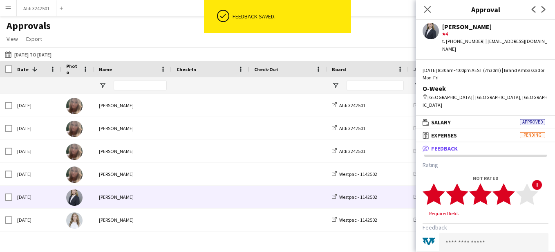
click at [510, 183] on polygon at bounding box center [504, 193] width 22 height 21
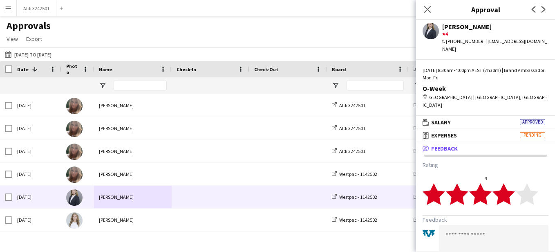
scroll to position [47, 0]
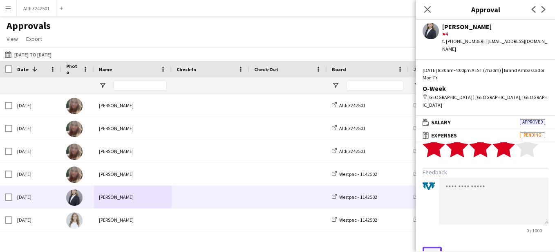
click at [435, 246] on button "Save" at bounding box center [432, 252] width 19 height 13
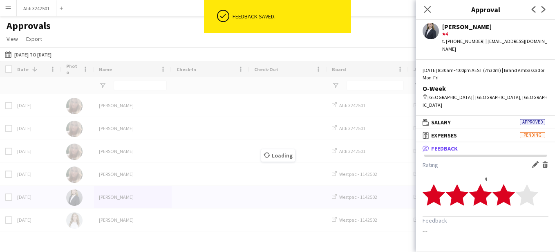
click at [159, 173] on div "Location Role Job Title 1" at bounding box center [277, 149] width 555 height 177
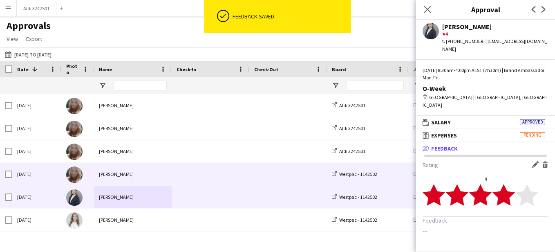
click at [159, 173] on div "[PERSON_NAME]" at bounding box center [133, 174] width 78 height 22
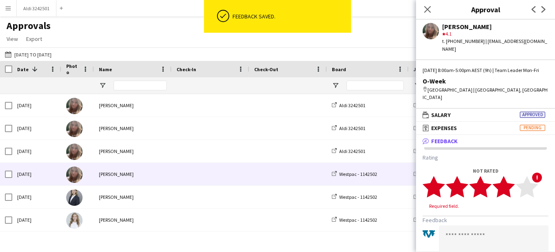
click at [510, 181] on icon "star" at bounding box center [504, 186] width 22 height 22
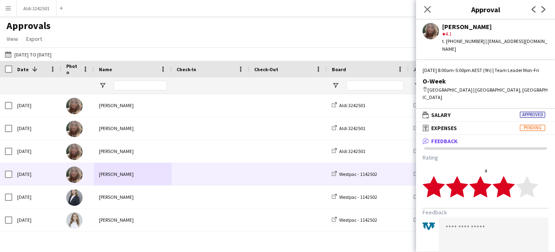
scroll to position [47, 0]
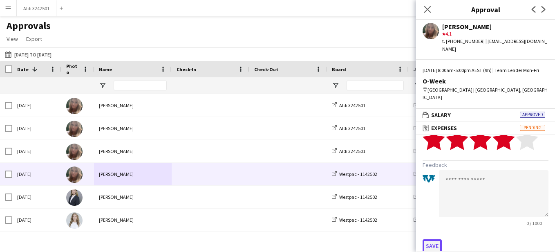
click at [431, 239] on button "Save" at bounding box center [432, 245] width 19 height 13
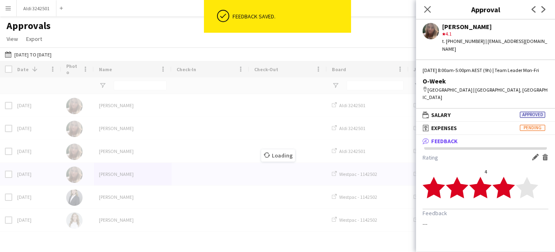
scroll to position [0, 0]
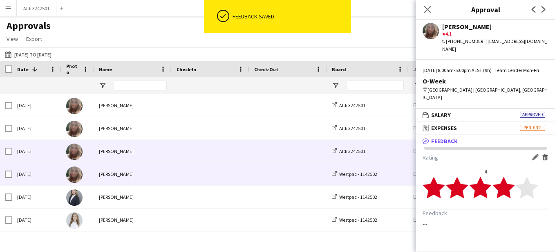
click at [143, 150] on div "[PERSON_NAME]" at bounding box center [133, 151] width 78 height 22
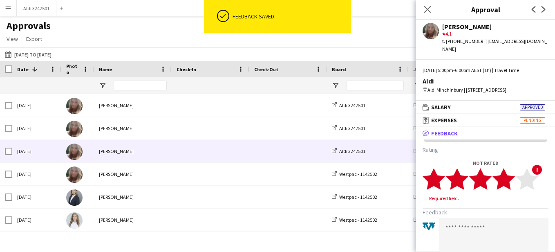
click at [508, 180] on polygon at bounding box center [504, 178] width 22 height 21
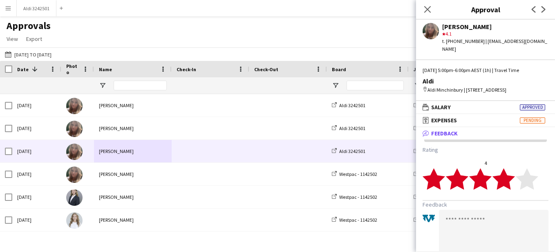
scroll to position [47, 0]
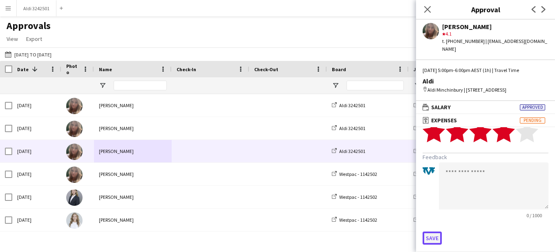
click at [430, 236] on button "Save" at bounding box center [432, 237] width 19 height 13
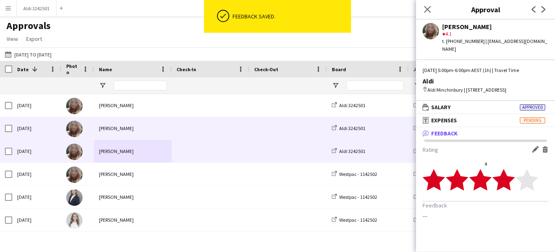
click at [127, 128] on div "[PERSON_NAME]" at bounding box center [133, 128] width 78 height 22
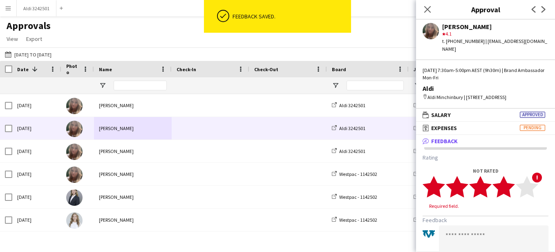
click at [510, 184] on polygon at bounding box center [504, 186] width 22 height 21
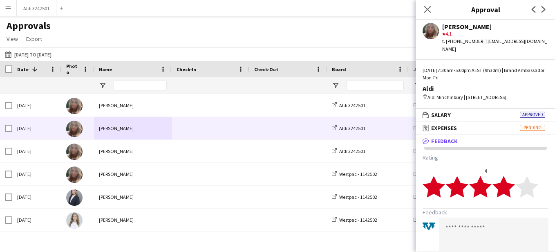
scroll to position [55, 0]
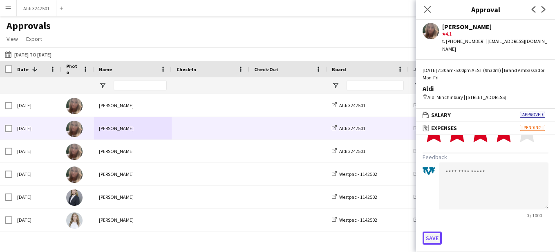
click at [437, 237] on button "Save" at bounding box center [432, 237] width 19 height 13
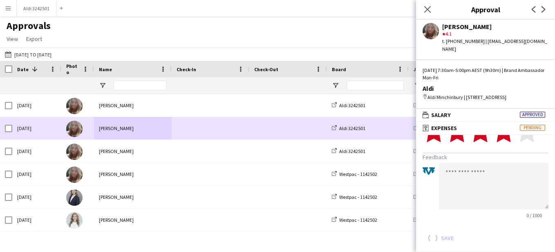
scroll to position [0, 0]
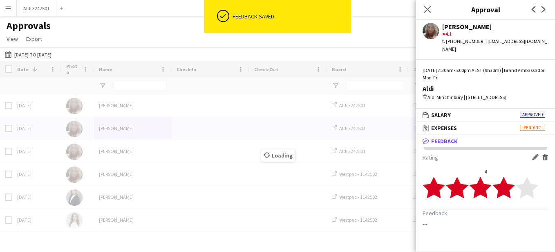
click at [170, 108] on div "Loading" at bounding box center [277, 149] width 555 height 177
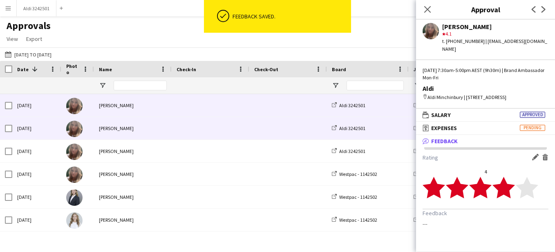
click at [170, 108] on div "[PERSON_NAME]" at bounding box center [133, 105] width 78 height 22
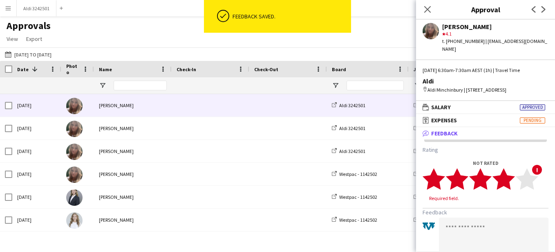
click at [506, 177] on polygon at bounding box center [504, 178] width 22 height 21
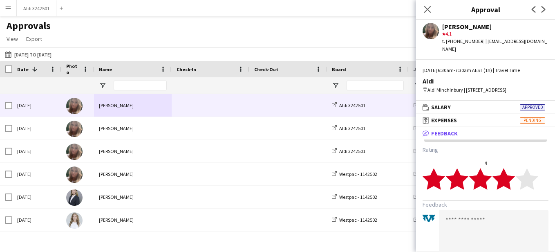
scroll to position [47, 0]
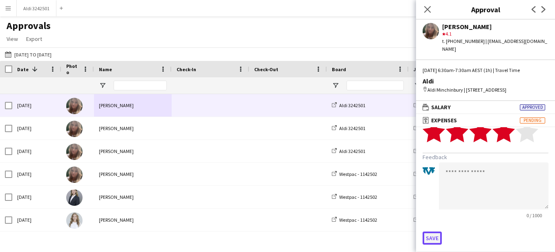
click at [430, 237] on button "Save" at bounding box center [432, 237] width 19 height 13
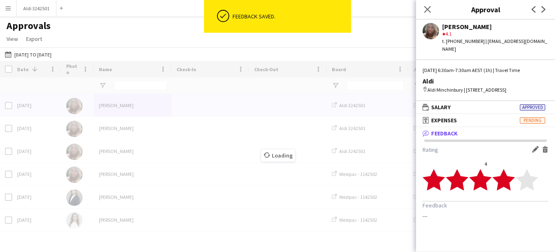
scroll to position [0, 0]
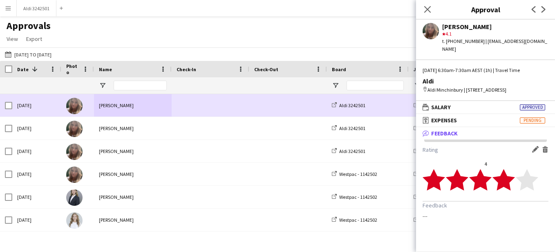
click at [272, 111] on span at bounding box center [288, 105] width 68 height 22
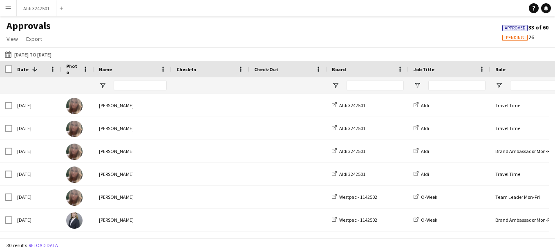
scroll to position [92, 0]
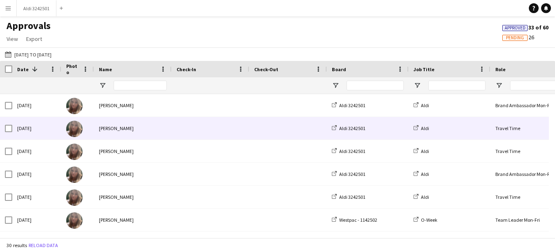
click at [265, 119] on span at bounding box center [288, 128] width 68 height 22
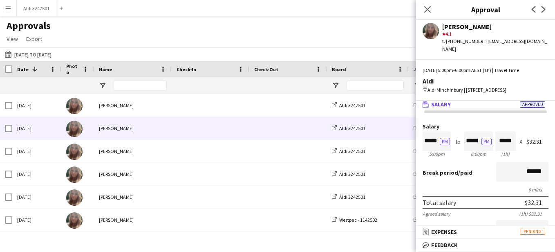
scroll to position [7, 0]
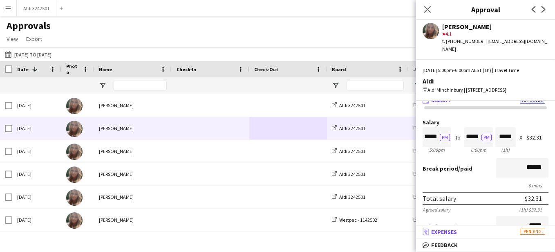
click at [469, 229] on mat-panel-title "receipt Expenses Pending" at bounding box center [484, 231] width 136 height 7
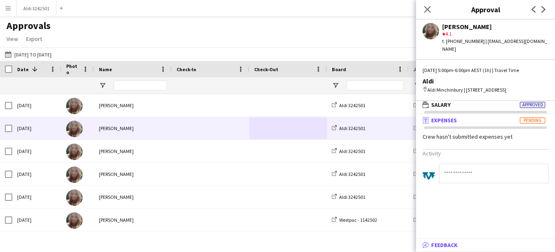
click at [458, 246] on mat-panel-title "bubble-pencil Feedback" at bounding box center [484, 244] width 136 height 7
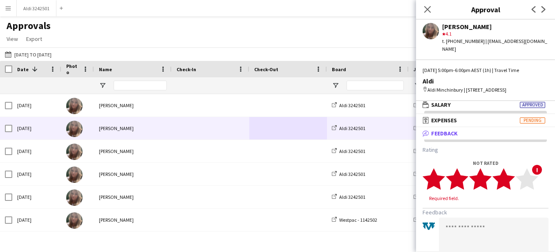
click at [510, 179] on polygon at bounding box center [504, 178] width 22 height 21
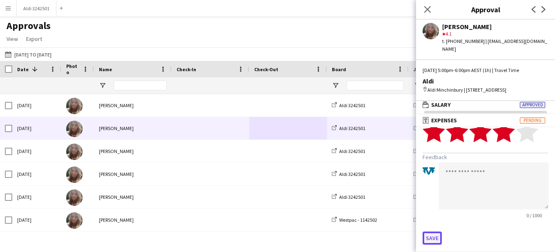
click at [431, 237] on button "Save" at bounding box center [432, 237] width 19 height 13
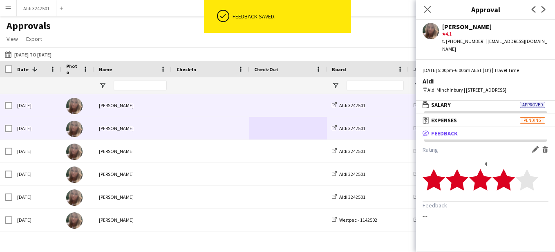
click at [190, 114] on span at bounding box center [211, 105] width 68 height 22
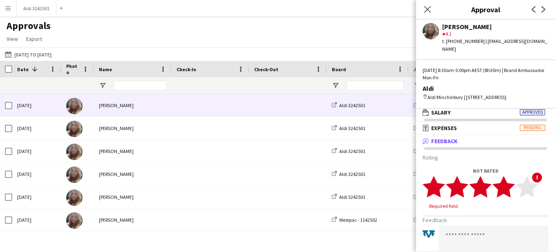
click at [507, 192] on polygon at bounding box center [504, 186] width 22 height 21
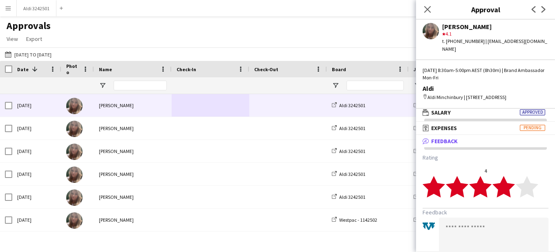
scroll to position [55, 0]
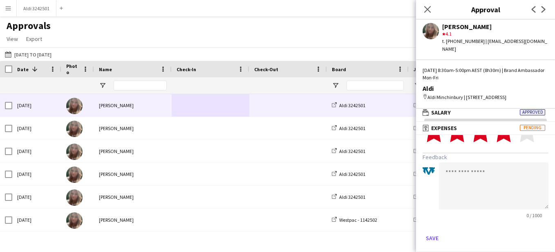
drag, startPoint x: 432, startPoint y: 237, endPoint x: 258, endPoint y: 109, distance: 215.9
click at [258, 109] on span at bounding box center [288, 105] width 68 height 22
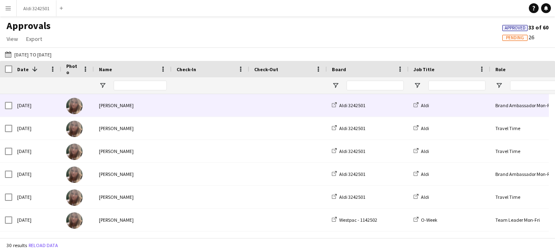
scroll to position [69, 0]
click at [258, 109] on span at bounding box center [288, 105] width 68 height 22
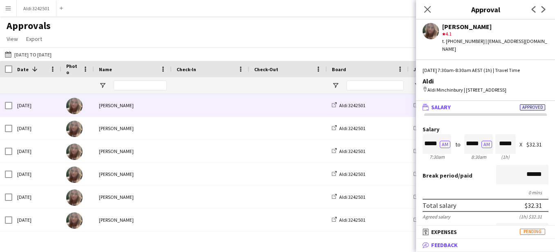
click at [522, 243] on mat-panel-title "bubble-pencil Feedback" at bounding box center [484, 244] width 136 height 7
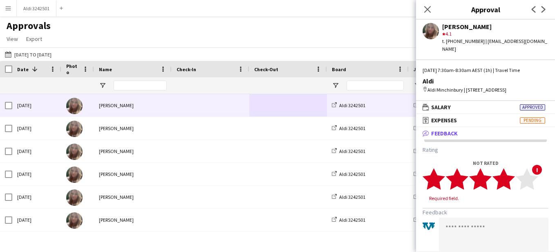
click at [508, 183] on polygon at bounding box center [504, 178] width 22 height 21
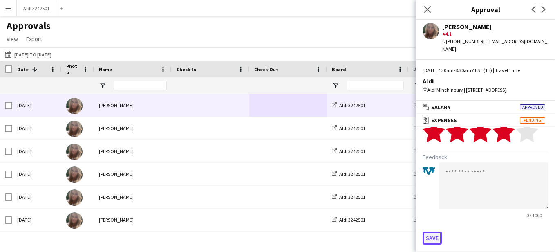
click at [430, 237] on button "Save" at bounding box center [432, 237] width 19 height 13
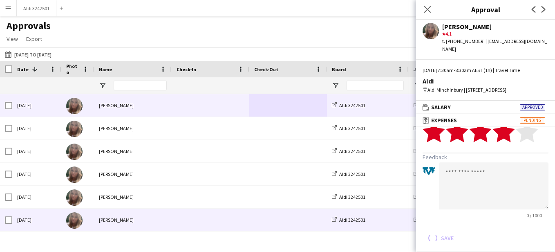
scroll to position [0, 0]
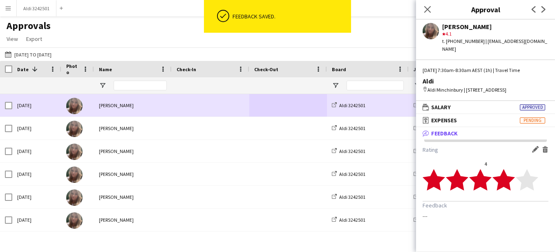
click at [193, 107] on span at bounding box center [211, 105] width 68 height 22
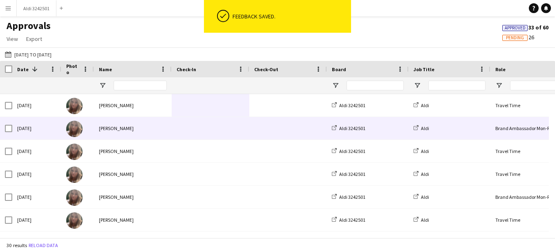
click at [190, 121] on span at bounding box center [211, 128] width 68 height 22
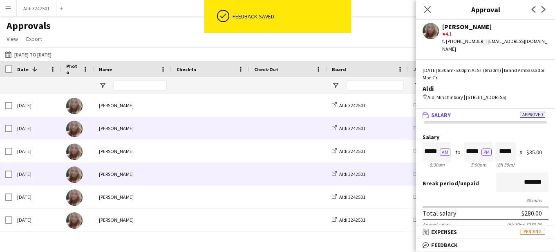
click at [184, 172] on span at bounding box center [211, 174] width 68 height 22
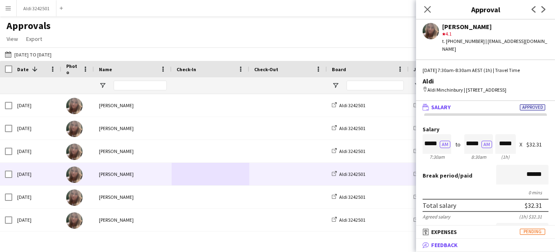
click at [480, 243] on mat-panel-title "bubble-pencil Feedback" at bounding box center [484, 244] width 136 height 7
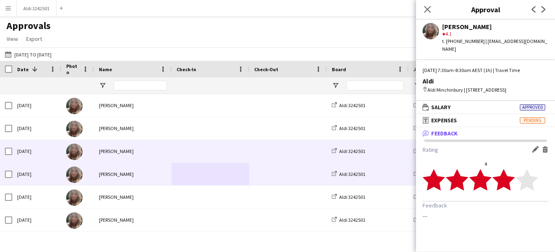
click at [228, 154] on span at bounding box center [211, 151] width 68 height 22
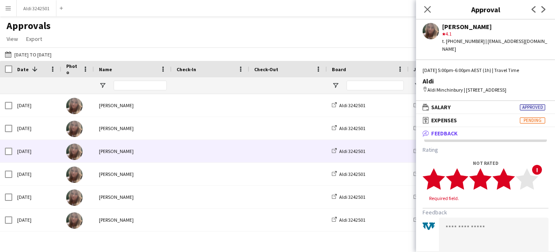
click at [507, 175] on polygon at bounding box center [504, 178] width 22 height 21
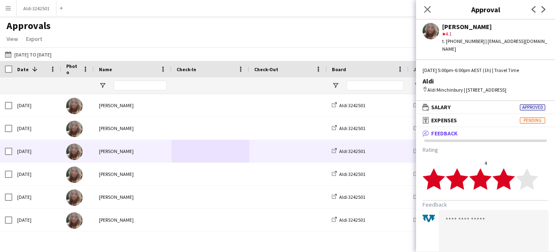
scroll to position [47, 0]
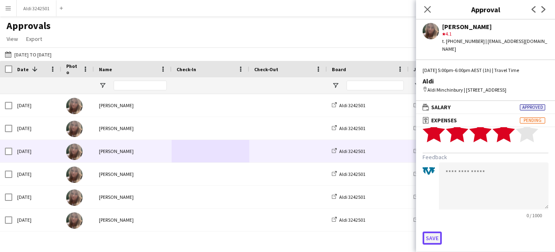
click at [426, 239] on button "Save" at bounding box center [432, 237] width 19 height 13
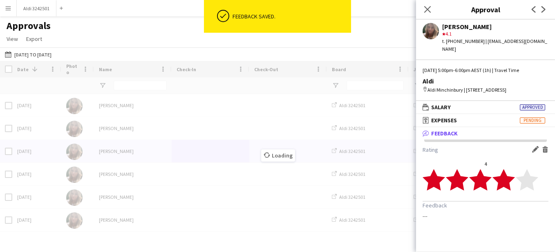
scroll to position [0, 0]
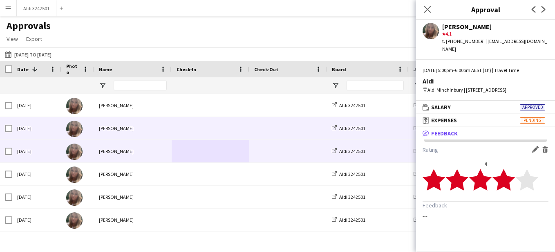
click at [205, 128] on span at bounding box center [211, 128] width 68 height 22
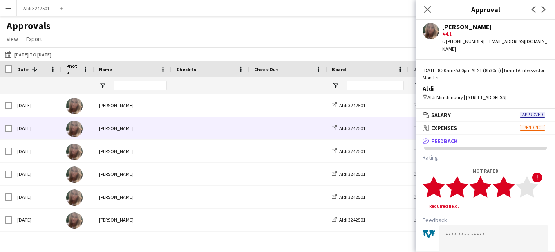
click at [506, 186] on polygon at bounding box center [504, 186] width 22 height 21
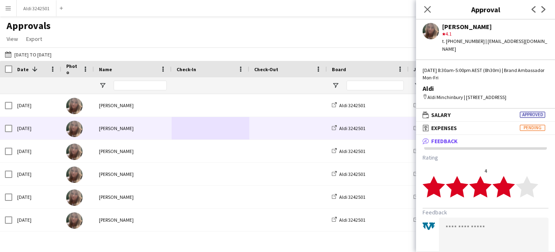
scroll to position [55, 0]
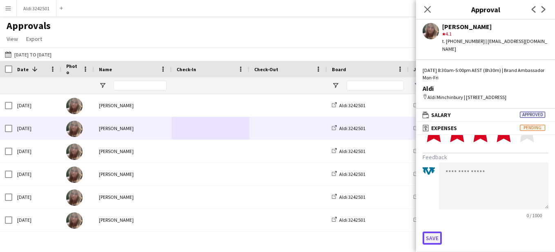
click at [432, 237] on button "Save" at bounding box center [432, 237] width 19 height 13
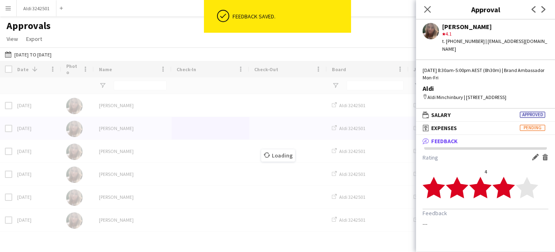
scroll to position [0, 0]
click at [212, 109] on span at bounding box center [211, 105] width 68 height 22
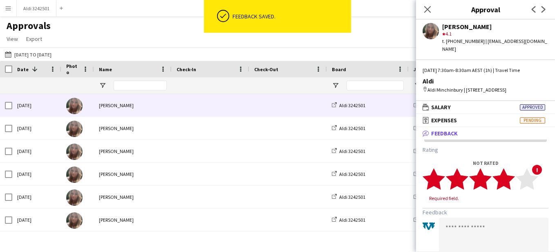
click at [504, 183] on polygon at bounding box center [504, 178] width 22 height 21
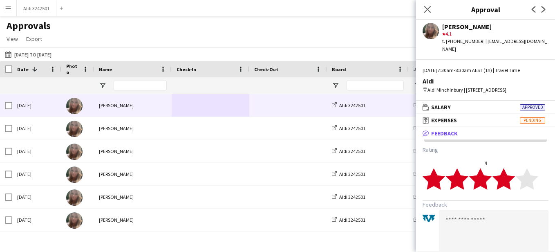
scroll to position [47, 0]
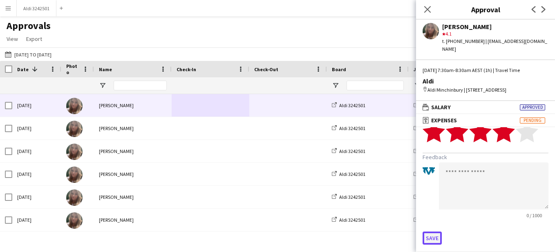
click at [437, 237] on button "Save" at bounding box center [432, 237] width 19 height 13
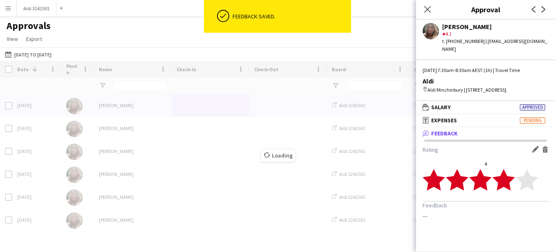
scroll to position [0, 0]
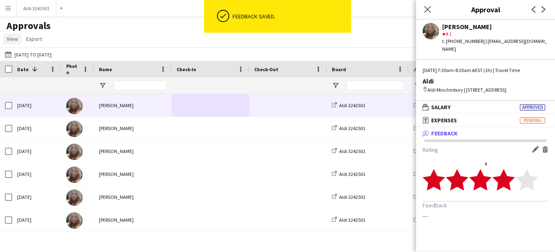
click at [7, 35] on link "View" at bounding box center [12, 39] width 18 height 11
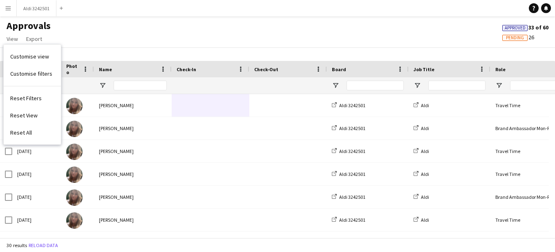
click at [72, 30] on div "Approvals View Customise view Customise filters Reset Filters Reset View Reset …" at bounding box center [277, 34] width 555 height 28
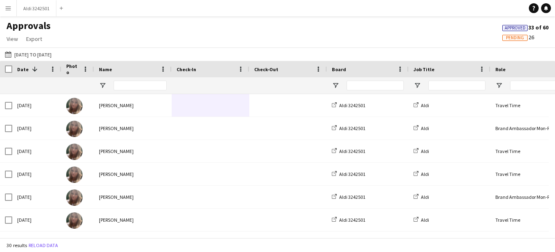
click at [5, 15] on button "Menu" at bounding box center [8, 8] width 16 height 16
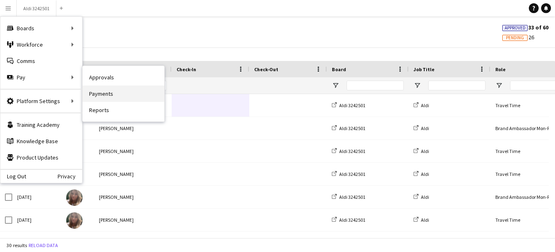
click at [115, 94] on link "Payments" at bounding box center [124, 93] width 82 height 16
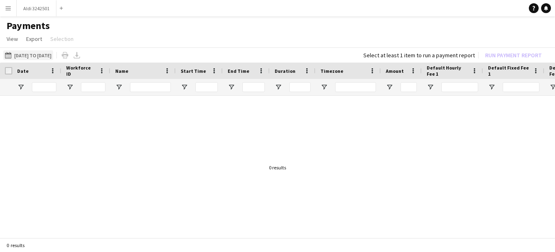
click at [49, 56] on button "[DATE] to [DATE] [DATE] to [DATE]" at bounding box center [28, 55] width 50 height 10
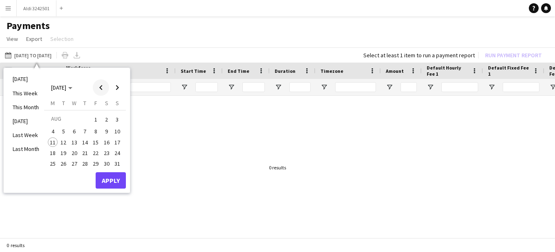
click at [96, 86] on span "Previous month" at bounding box center [101, 87] width 16 height 16
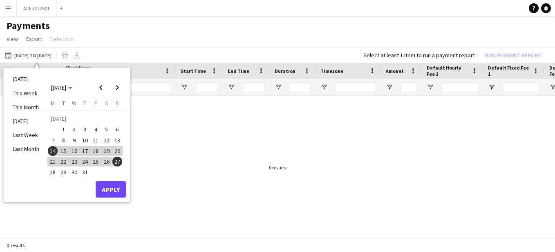
click at [50, 170] on span "28" at bounding box center [53, 173] width 10 height 10
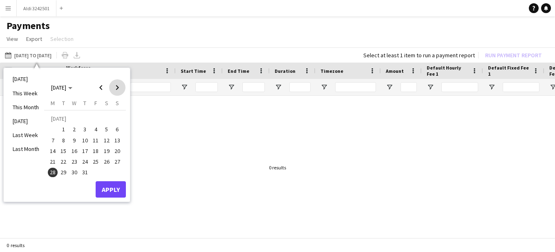
click at [115, 81] on span "Next month" at bounding box center [117, 87] width 16 height 16
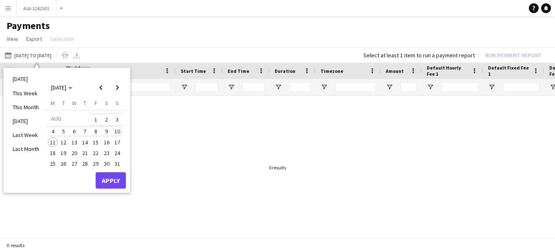
click at [114, 128] on tbody "[DATE] 2 3 4 5 6 7 8 9 10 11 12 13 14 15 16 17 18 19 20 21 22 23 24 25 26 27 28…" at bounding box center [84, 141] width 75 height 56
click at [114, 128] on span "10" at bounding box center [117, 131] width 10 height 10
click at [112, 178] on button "Apply" at bounding box center [111, 180] width 30 height 16
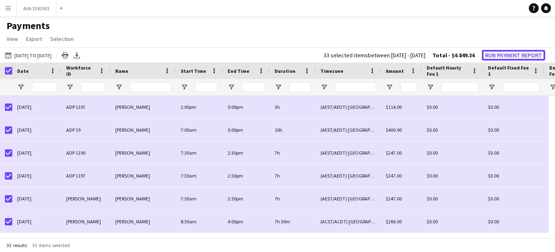
click at [507, 52] on button "Run Payment Report" at bounding box center [513, 55] width 63 height 11
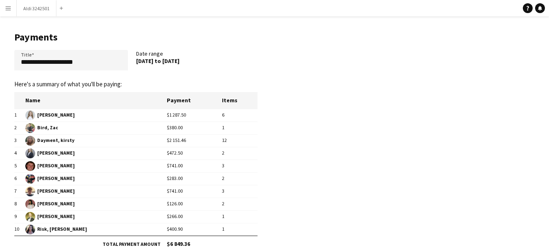
drag, startPoint x: 212, startPoint y: 62, endPoint x: 135, endPoint y: 63, distance: 76.4
click at [135, 63] on div "**********" at bounding box center [135, 62] width 243 height 24
copy div "Date range [DATE] to [DATE]"
drag, startPoint x: 87, startPoint y: 64, endPoint x: 19, endPoint y: 63, distance: 67.9
click at [19, 63] on input "**********" at bounding box center [71, 60] width 114 height 20
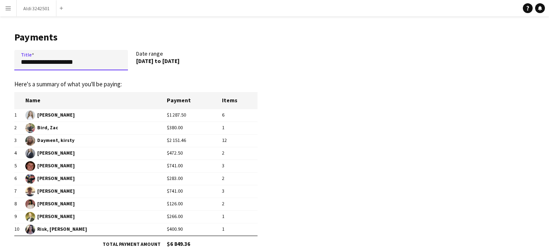
paste input "**********"
drag, startPoint x: 52, startPoint y: 61, endPoint x: 4, endPoint y: 57, distance: 48.4
click at [4, 57] on main "**********" at bounding box center [133, 156] width 266 height 281
type input "**********"
click at [348, 113] on app-pay-new-report "**********" at bounding box center [274, 156] width 549 height 281
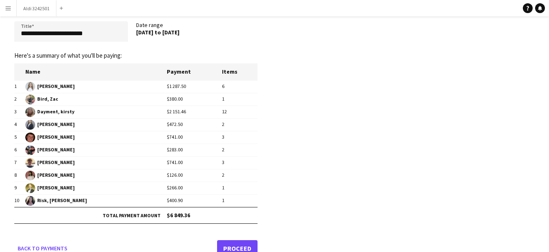
scroll to position [29, 0]
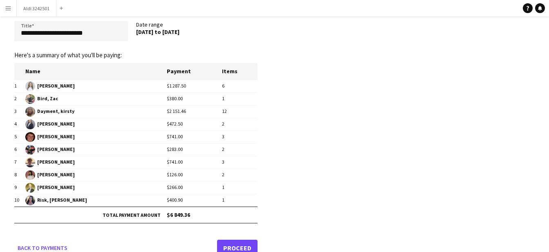
click at [239, 244] on link "Proceed" at bounding box center [237, 248] width 40 height 16
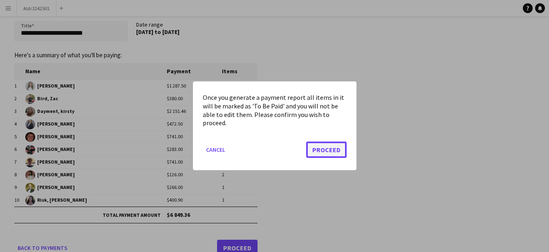
click at [334, 149] on button "Proceed" at bounding box center [326, 150] width 40 height 16
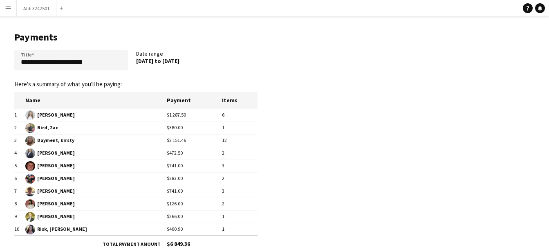
scroll to position [29, 0]
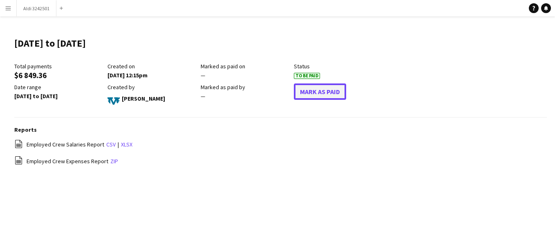
click at [332, 87] on button "Mark As Paid" at bounding box center [320, 91] width 52 height 16
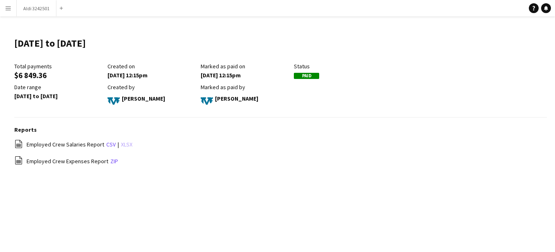
click at [126, 143] on link "xlsx" at bounding box center [126, 144] width 11 height 7
click at [110, 163] on link "zip" at bounding box center [114, 160] width 8 height 7
